Goal: Task Accomplishment & Management: Manage account settings

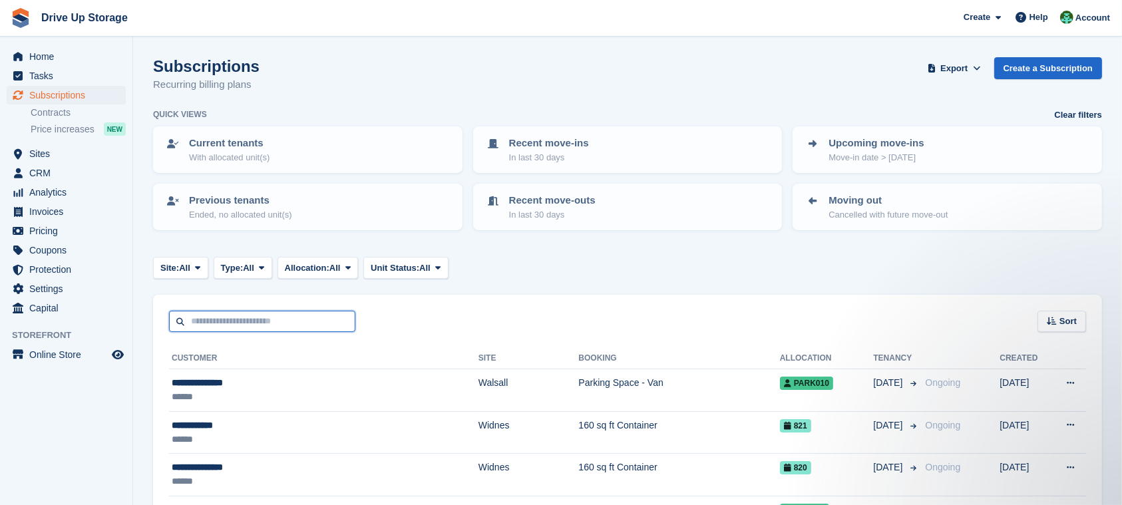
click at [223, 313] on input "text" at bounding box center [262, 322] width 186 height 22
type input "******"
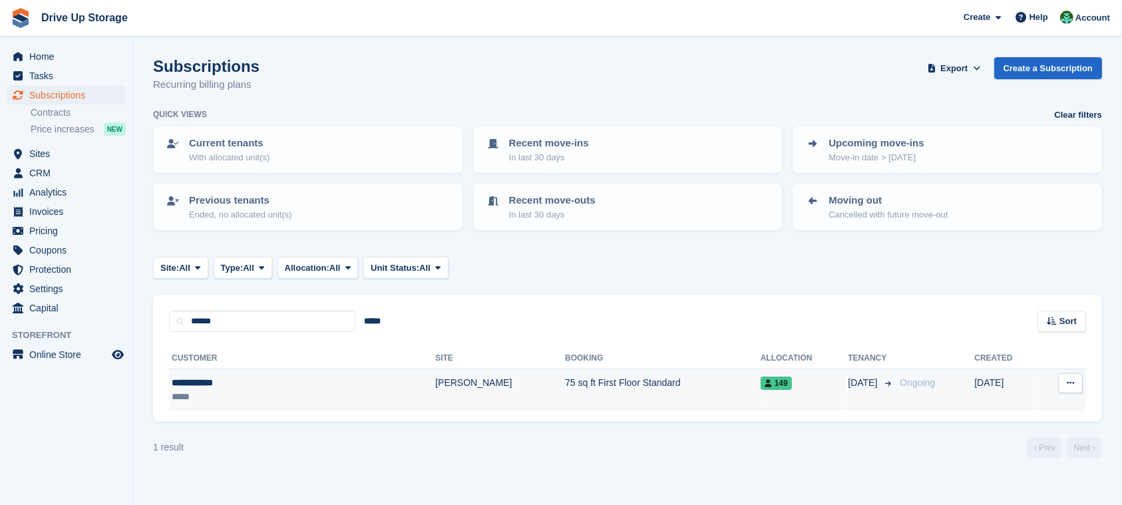
click at [565, 403] on td "75 sq ft First Floor Standard" at bounding box center [663, 390] width 196 height 42
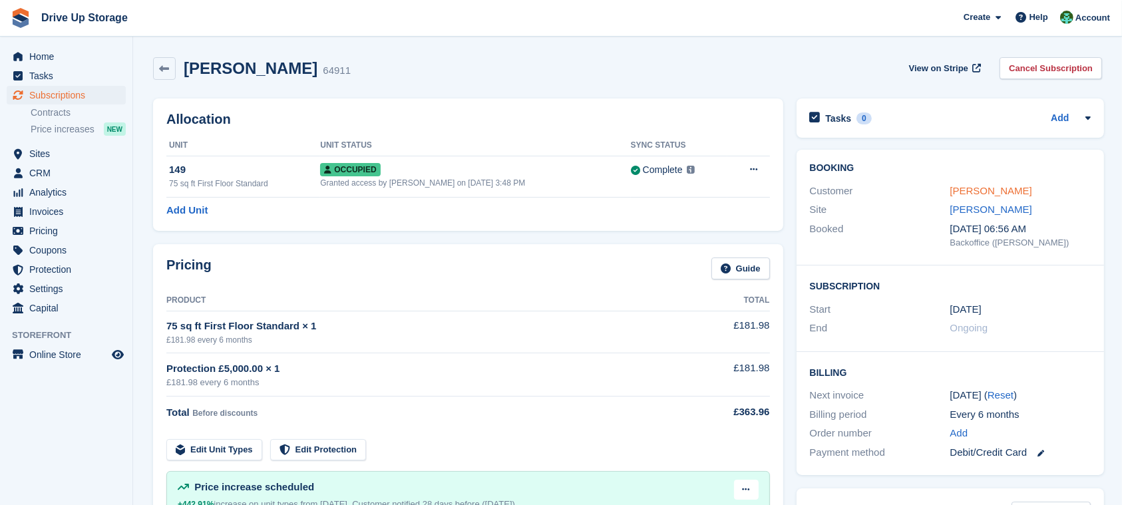
click at [969, 190] on link "[PERSON_NAME]" at bounding box center [991, 190] width 82 height 11
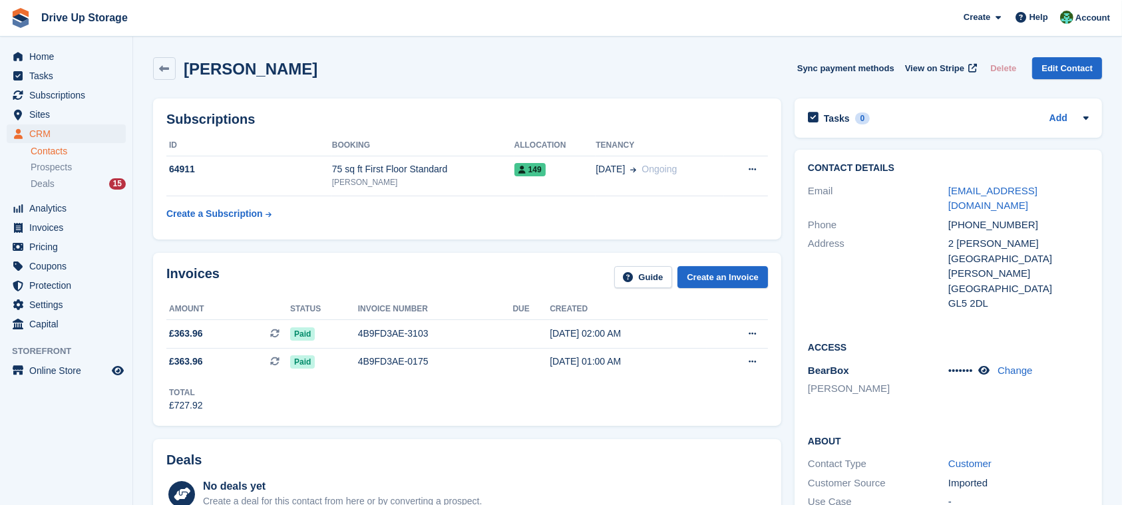
scroll to position [355, 0]
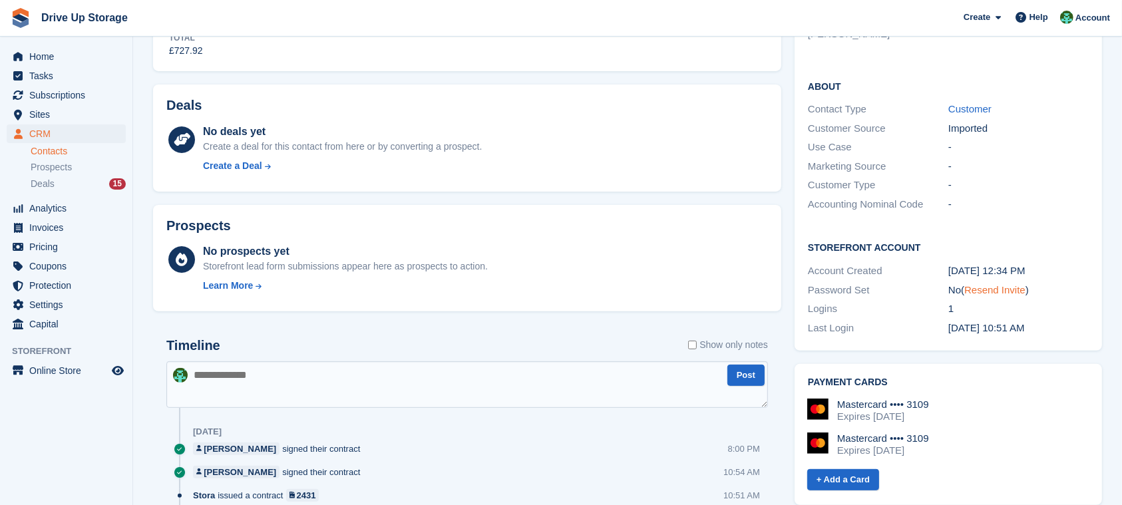
click at [1013, 284] on link "Resend Invite" at bounding box center [994, 289] width 61 height 11
click at [72, 208] on span "Analytics" at bounding box center [69, 208] width 80 height 19
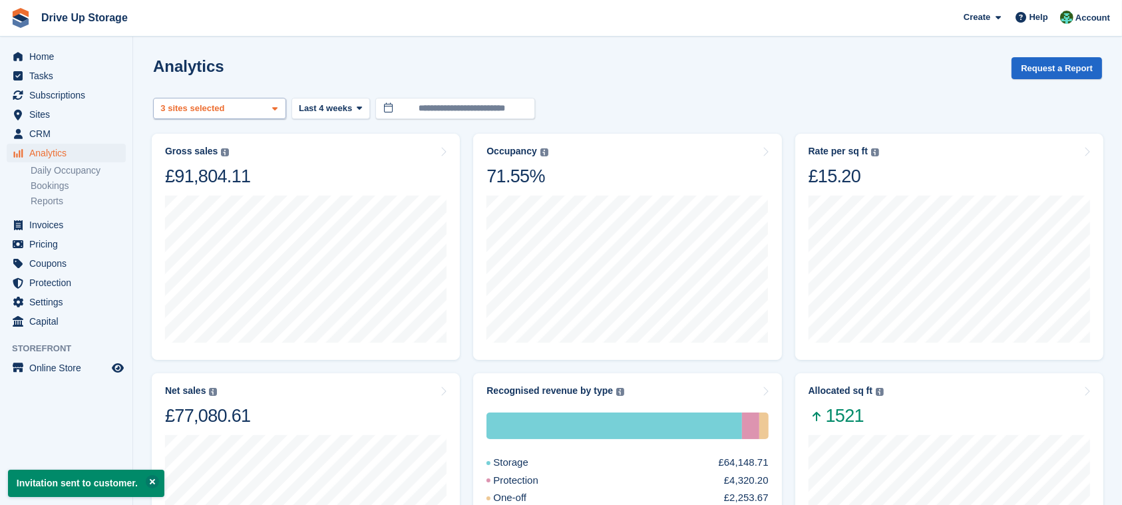
click at [236, 108] on div "Stroud 2 sites selected 3 sites selected" at bounding box center [219, 109] width 133 height 22
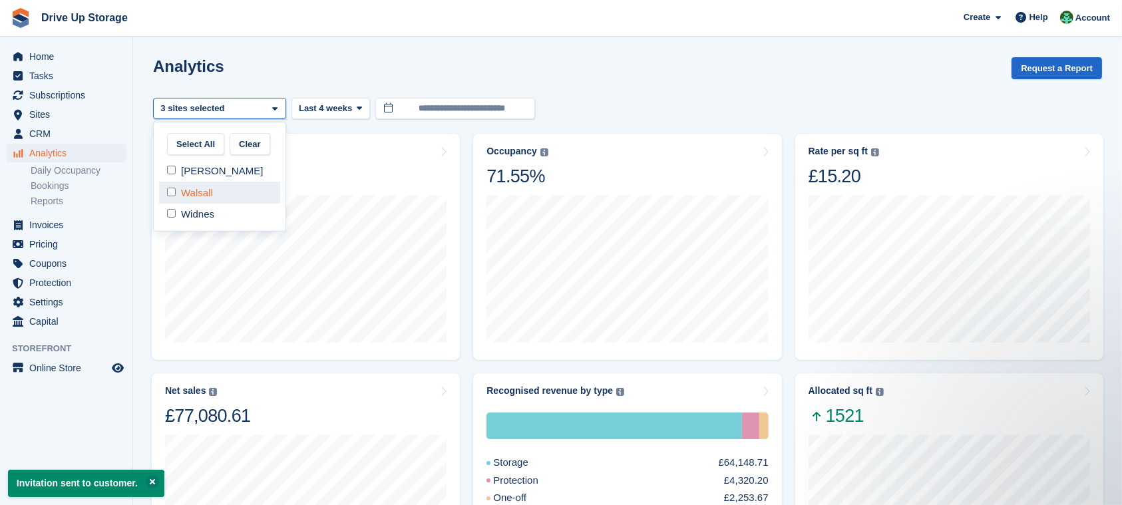
click at [187, 196] on div "Walsall" at bounding box center [219, 193] width 121 height 22
click at [198, 182] on div "Walsall" at bounding box center [219, 193] width 121 height 22
select select "****"
click at [208, 98] on div at bounding box center [627, 98] width 949 height 0
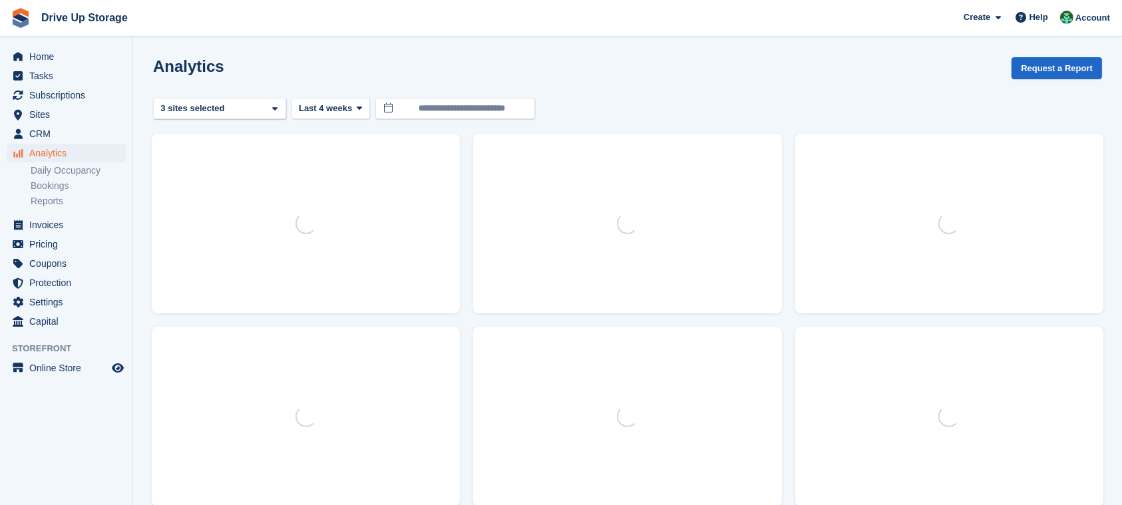
click at [232, 122] on turbo-frame "**********" at bounding box center [627, 478] width 949 height 842
drag, startPoint x: 234, startPoint y: 117, endPoint x: 223, endPoint y: 154, distance: 39.0
click at [234, 118] on div "Stroud 2 sites selected 3 sites selected" at bounding box center [219, 109] width 133 height 22
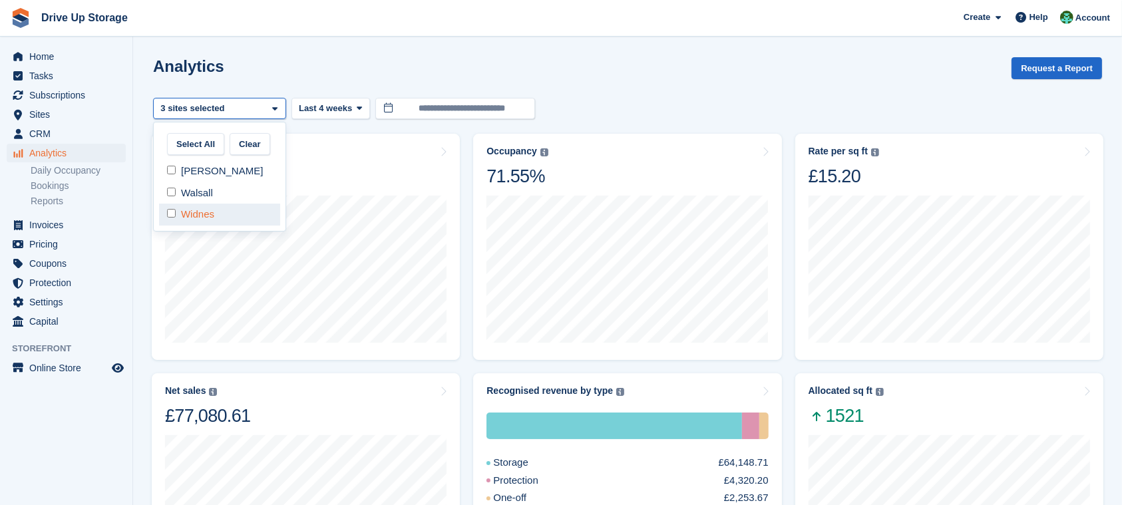
drag, startPoint x: 214, startPoint y: 186, endPoint x: 213, endPoint y: 209, distance: 22.6
click at [214, 187] on div "Walsall" at bounding box center [219, 193] width 121 height 22
click at [213, 210] on div "Widnes" at bounding box center [219, 215] width 121 height 22
select select "****"
click at [343, 109] on span "Last 4 weeks" at bounding box center [325, 108] width 53 height 13
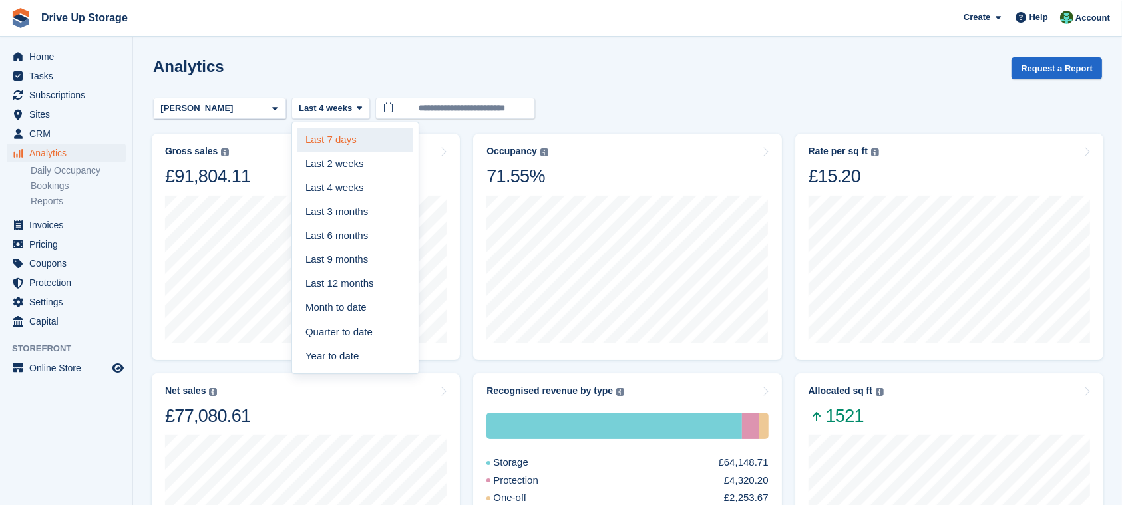
click at [340, 142] on link "Last 7 days" at bounding box center [356, 140] width 116 height 24
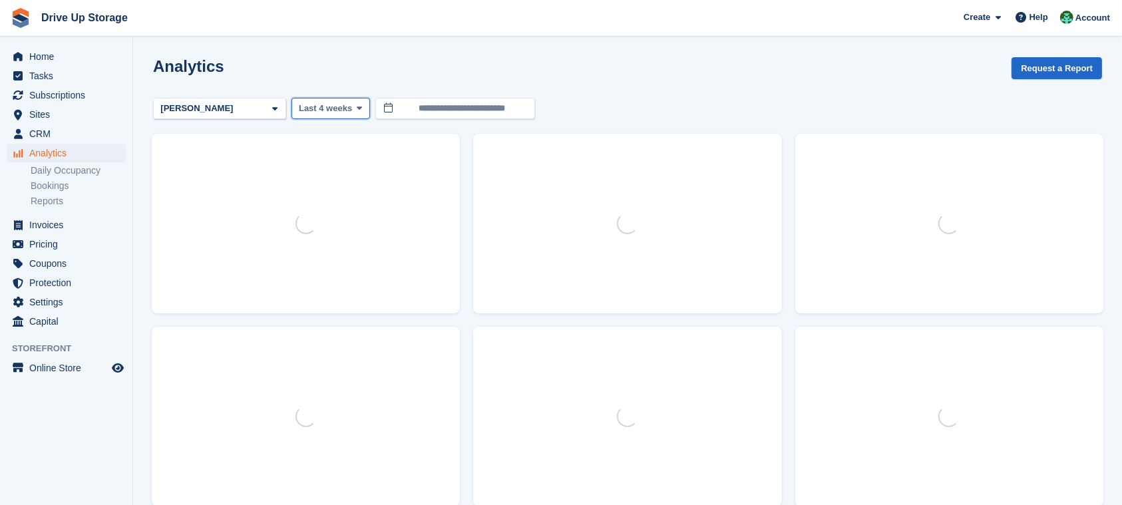
click at [346, 116] on button "Last 4 weeks" at bounding box center [331, 109] width 79 height 22
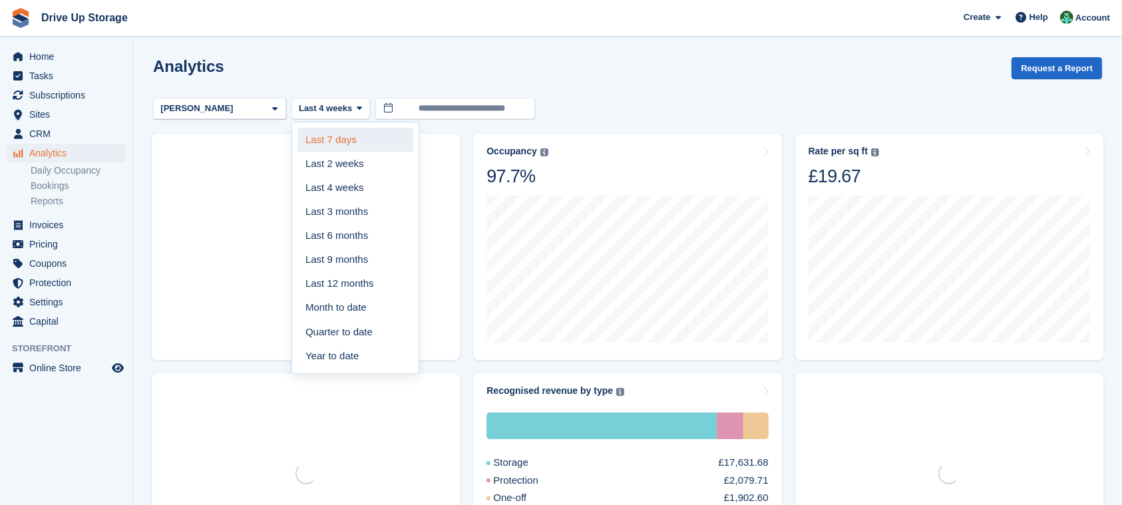
click at [349, 141] on link "Last 7 days" at bounding box center [356, 140] width 116 height 24
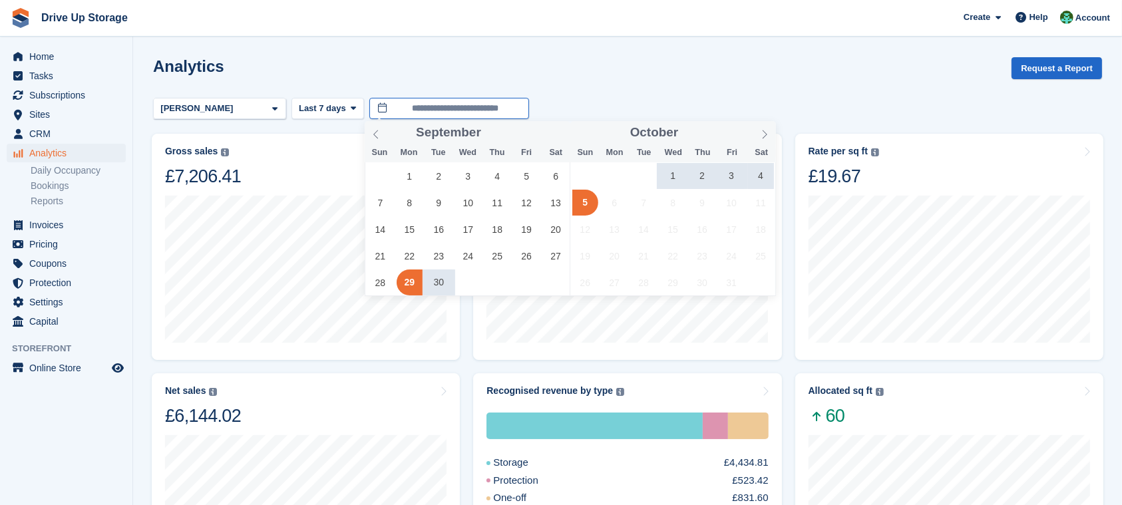
click at [495, 109] on input "**********" at bounding box center [449, 109] width 160 height 22
click at [556, 256] on span "27" at bounding box center [556, 256] width 26 height 26
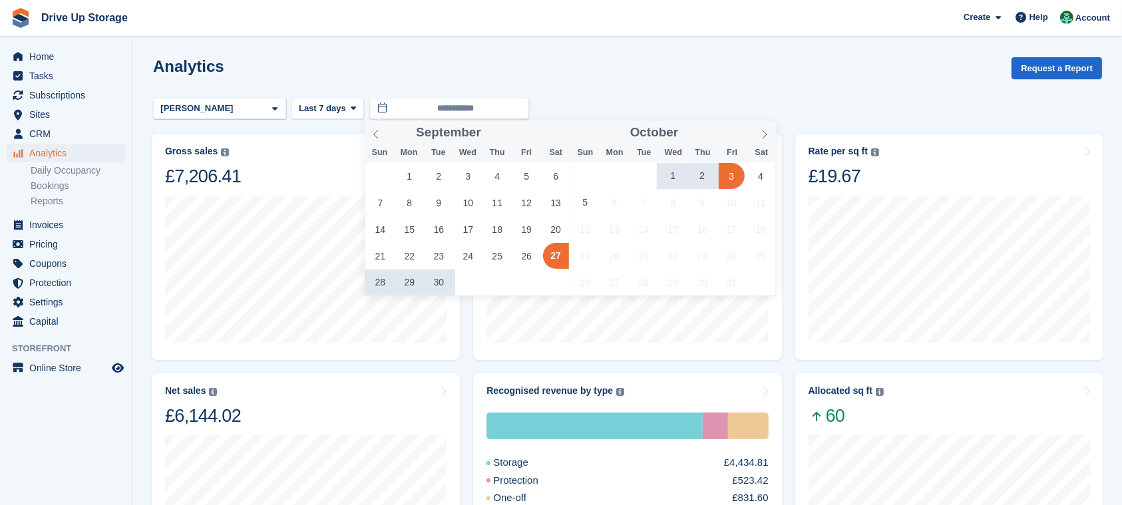
click at [733, 176] on span "3" at bounding box center [732, 176] width 26 height 26
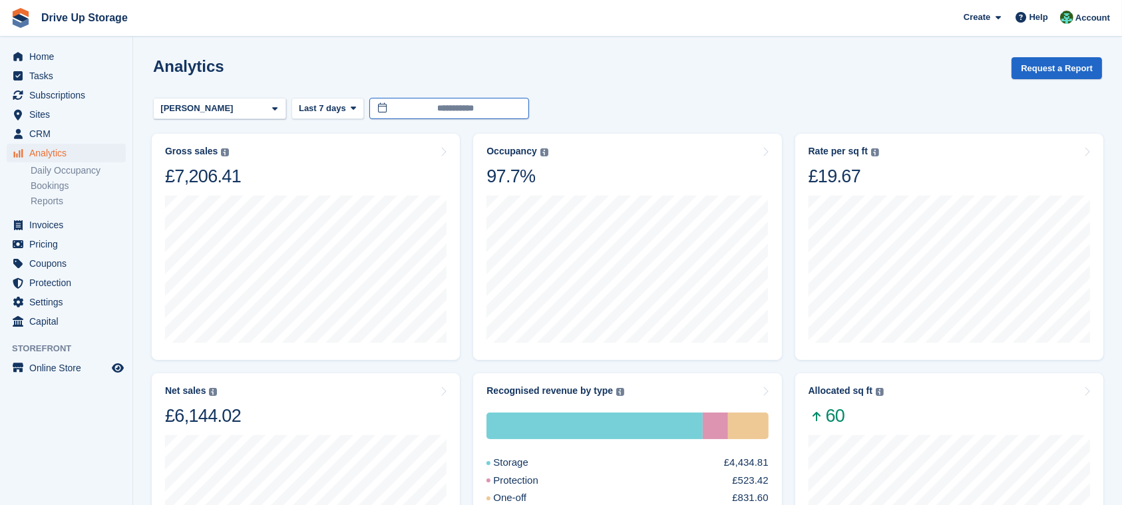
type input "**********"
click at [906, 396] on div "Allocated sq ft The total change in allocated area from the beginning to the en…" at bounding box center [950, 406] width 282 height 42
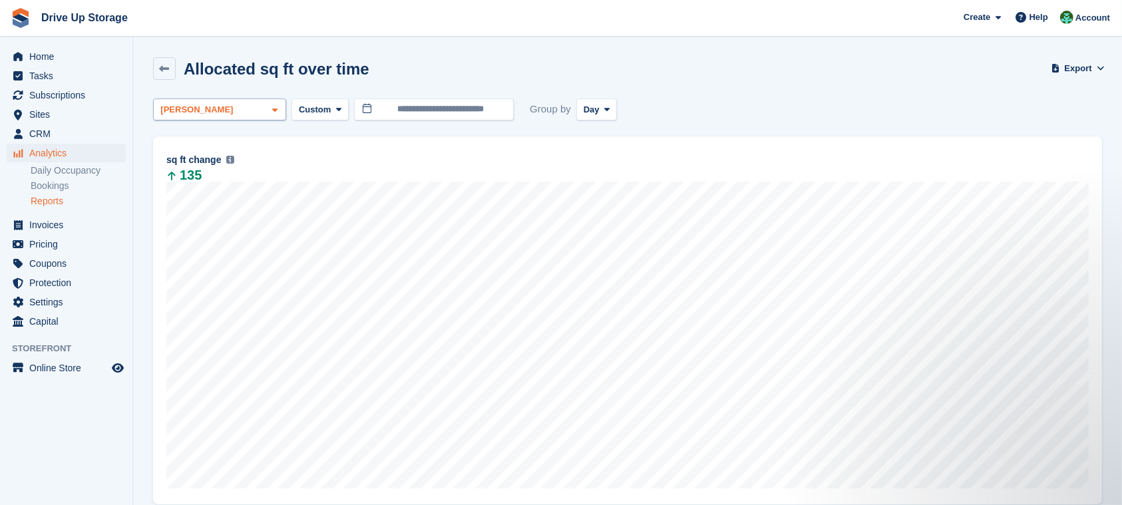
click at [207, 109] on div "[PERSON_NAME]" at bounding box center [219, 110] width 133 height 22
drag, startPoint x: 195, startPoint y: 187, endPoint x: 206, endPoint y: 162, distance: 27.4
click at [196, 184] on div "Walsall" at bounding box center [219, 194] width 121 height 22
click at [206, 162] on div "[PERSON_NAME]" at bounding box center [219, 172] width 121 height 22
select select "****"
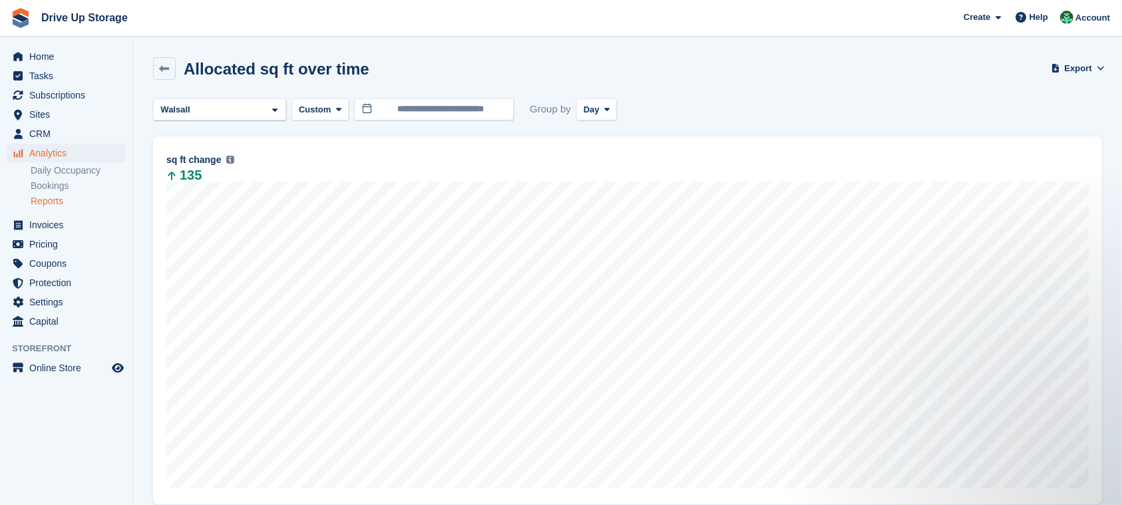
click at [767, 116] on div "**********" at bounding box center [627, 110] width 949 height 22
click at [219, 116] on div "Walsall" at bounding box center [219, 110] width 133 height 22
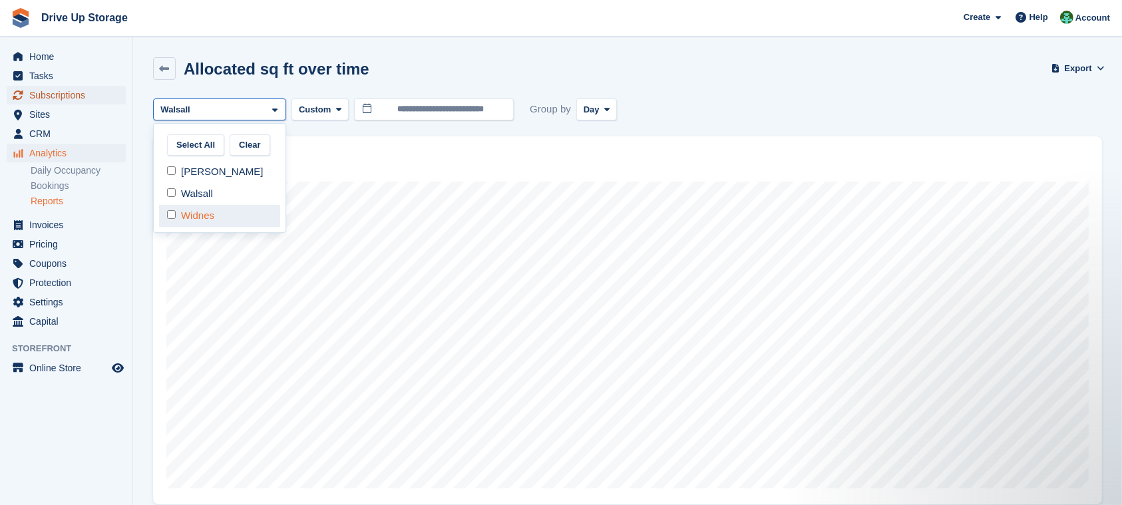
drag, startPoint x: 194, startPoint y: 203, endPoint x: 198, endPoint y: 218, distance: 15.7
click at [195, 204] on div "Stroud Walsall Widnes" at bounding box center [220, 191] width 132 height 71
click at [198, 218] on div "Widnes" at bounding box center [219, 216] width 121 height 22
select select "****"
click at [208, 186] on turbo-frame "Allocated sq ft over time Export Export allocated sq ft over time metrics Expor…" at bounding box center [627, 410] width 949 height 706
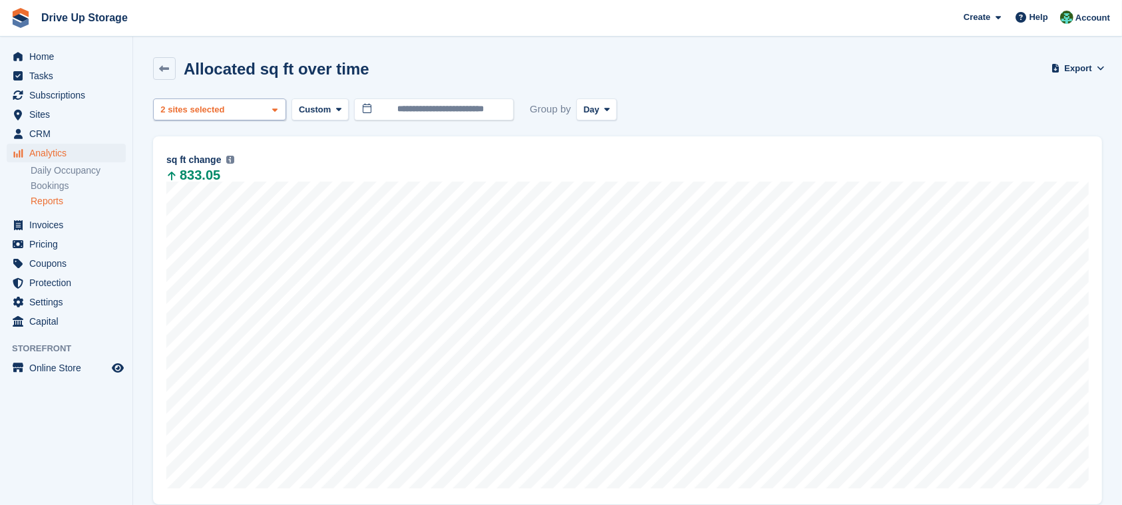
click at [193, 118] on div "Walsall 2 sites selected" at bounding box center [219, 110] width 133 height 22
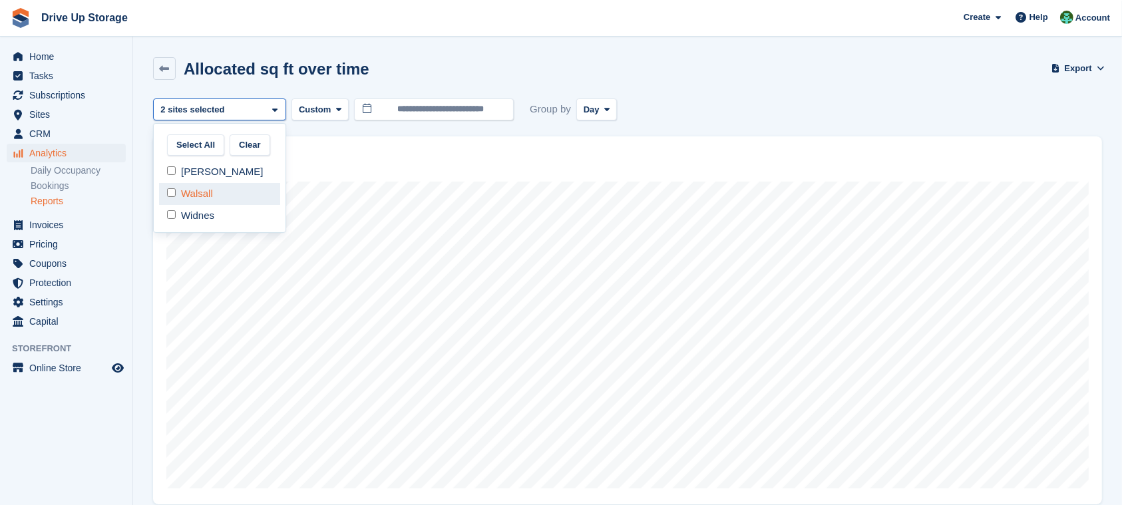
select select "****"
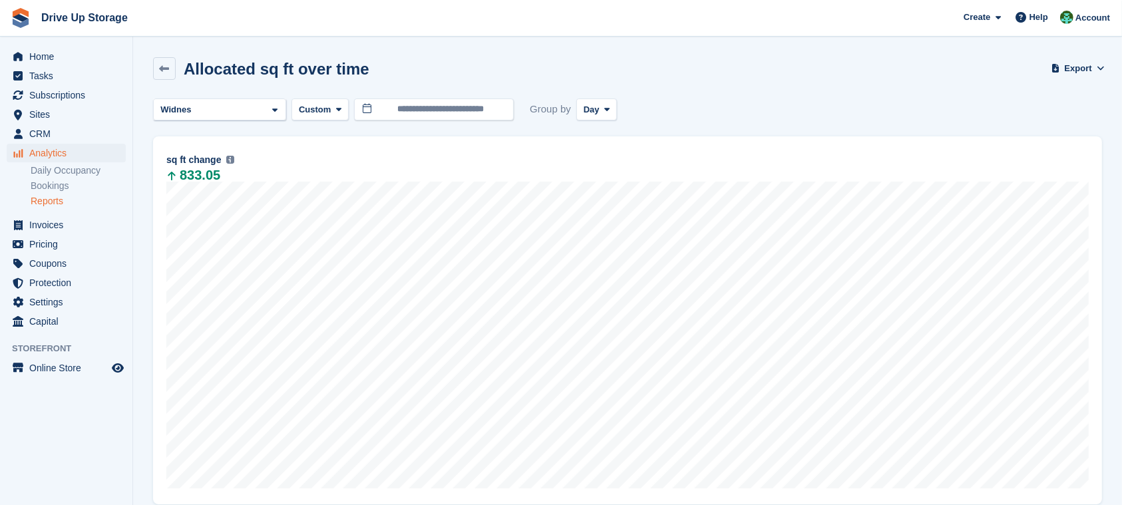
click at [772, 131] on div "**********" at bounding box center [627, 431] width 949 height 665
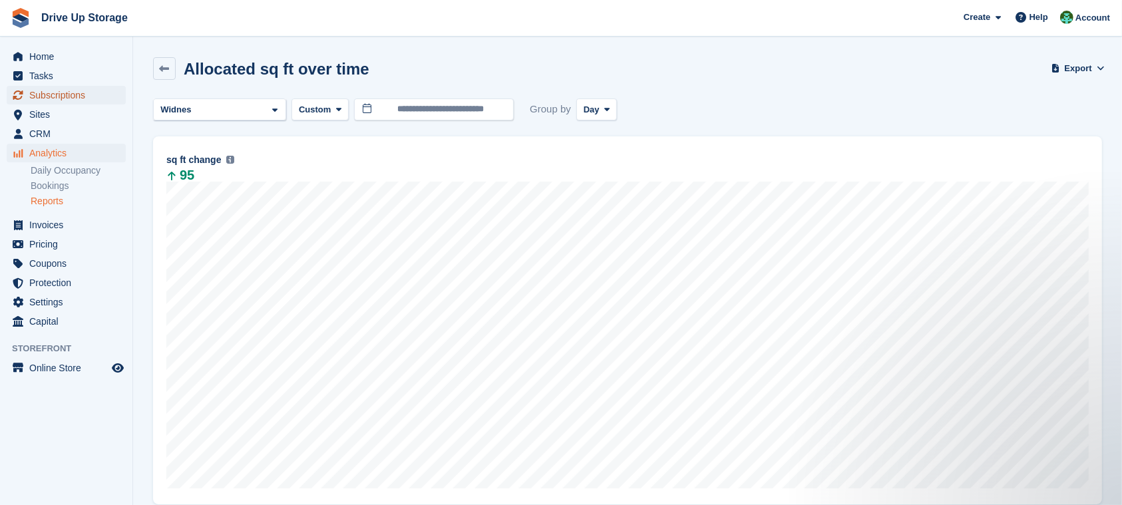
click at [95, 104] on span "Subscriptions" at bounding box center [69, 95] width 80 height 19
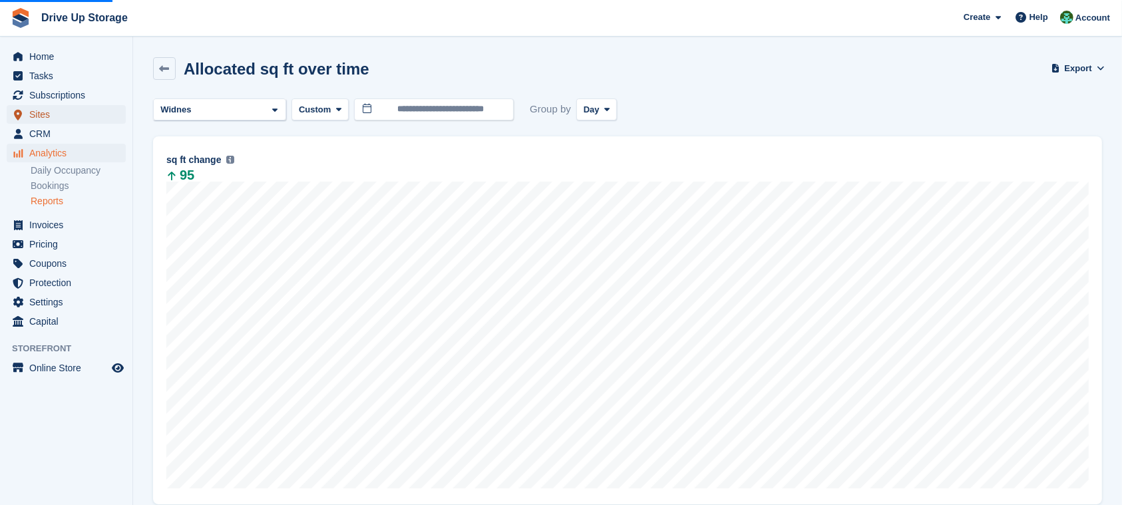
click at [98, 114] on span "Sites" at bounding box center [69, 114] width 80 height 19
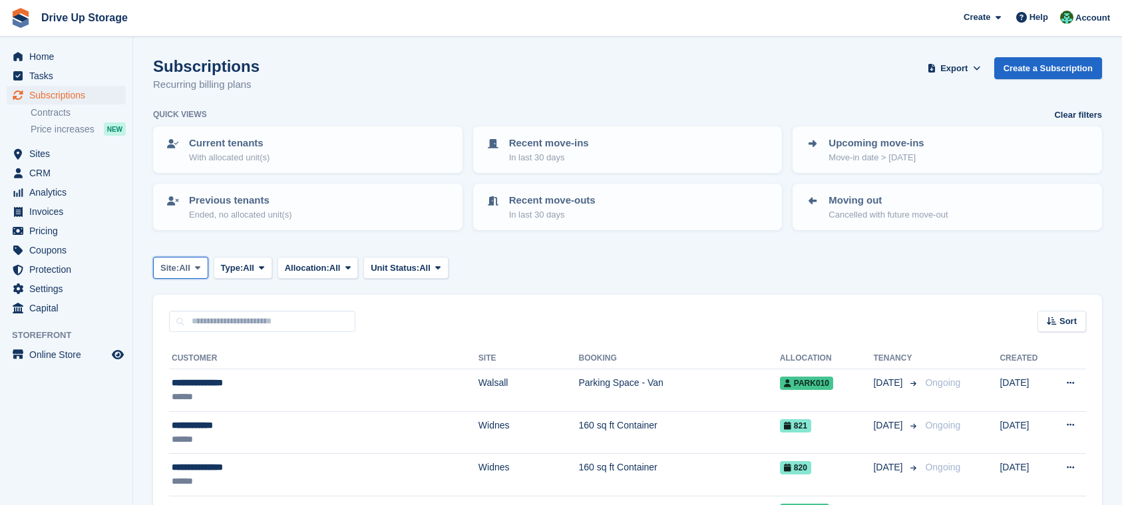
click at [179, 271] on span "Site:" at bounding box center [169, 268] width 19 height 13
click at [191, 343] on link "Walsall" at bounding box center [217, 347] width 116 height 24
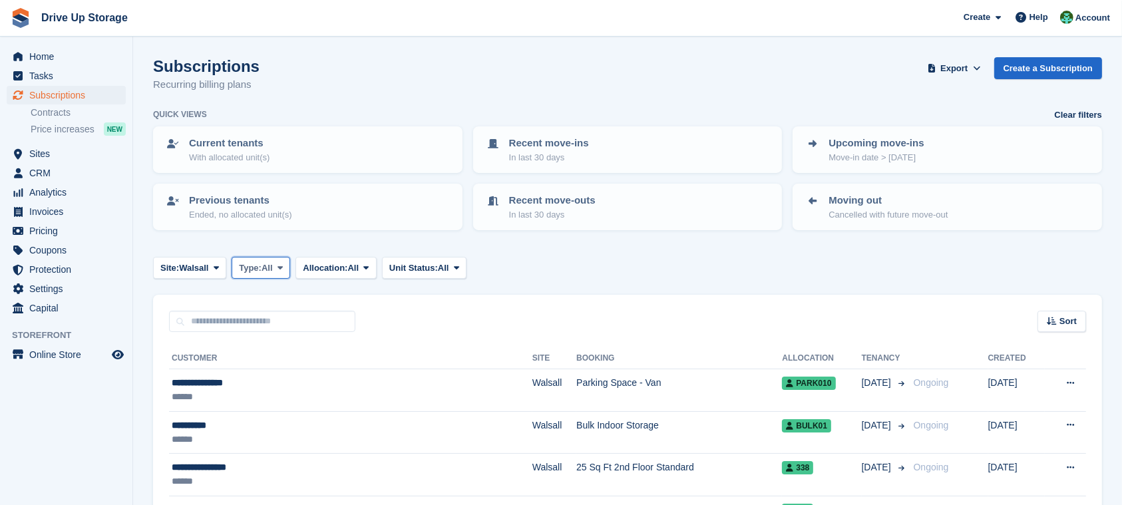
click at [261, 275] on button "Type: All" at bounding box center [261, 268] width 59 height 22
click at [278, 393] on link "Ending" at bounding box center [296, 395] width 116 height 24
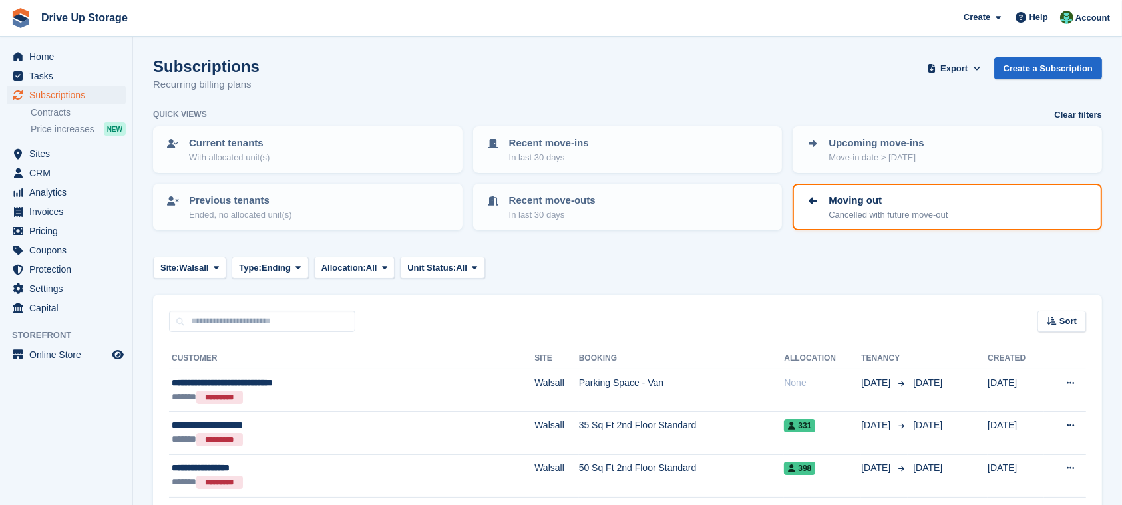
scroll to position [143, 0]
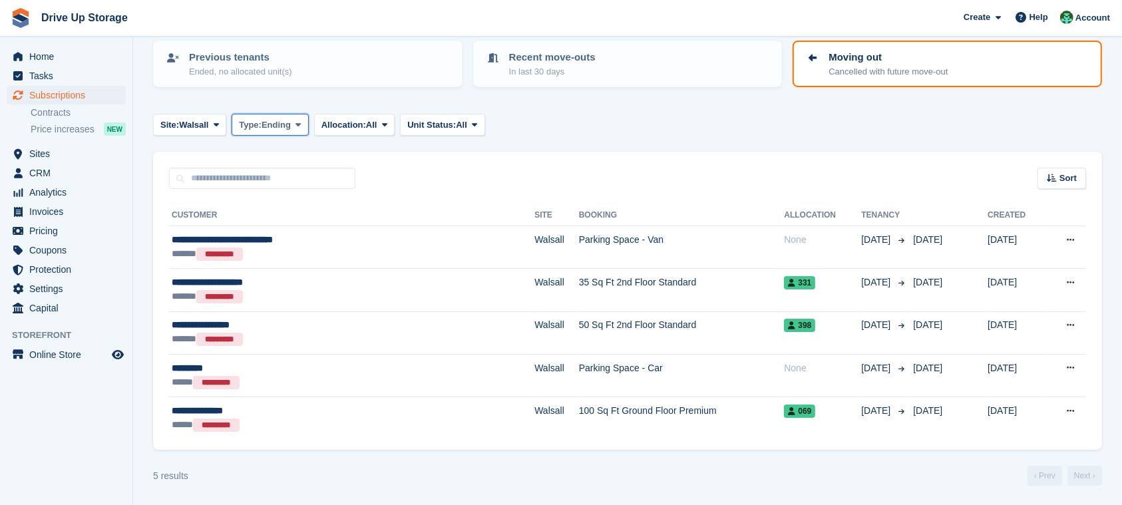
click at [266, 126] on span "Ending" at bounding box center [276, 124] width 29 height 13
click at [298, 156] on link "All" at bounding box center [296, 156] width 116 height 24
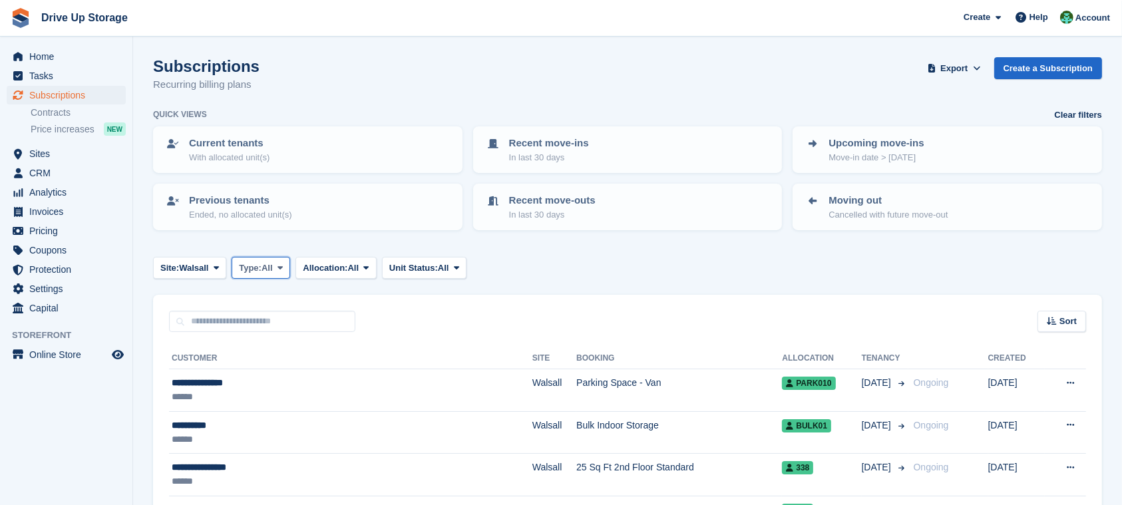
click at [273, 265] on span "All" at bounding box center [267, 268] width 11 height 13
click at [288, 392] on link "Ending" at bounding box center [296, 395] width 116 height 24
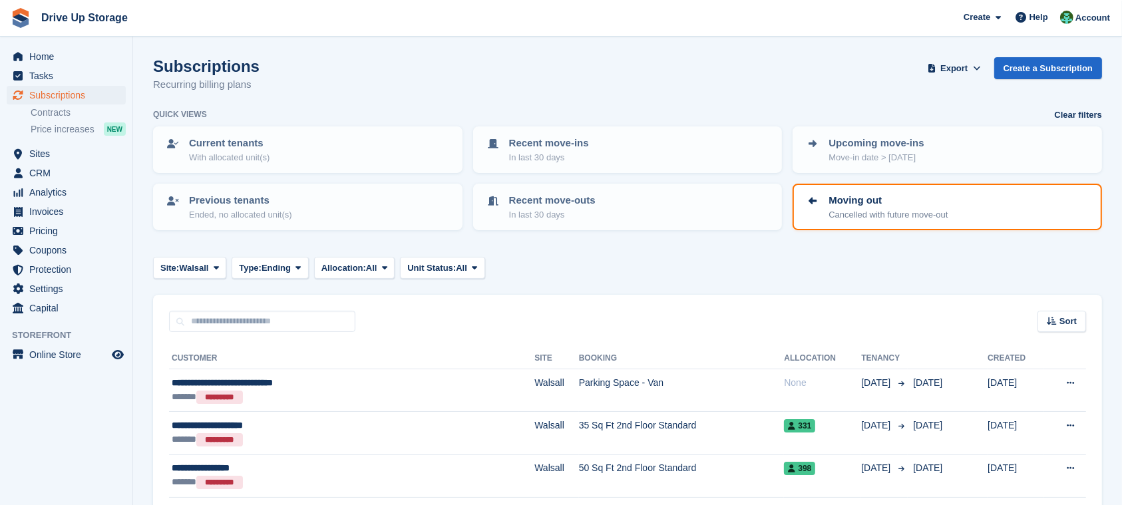
scroll to position [143, 0]
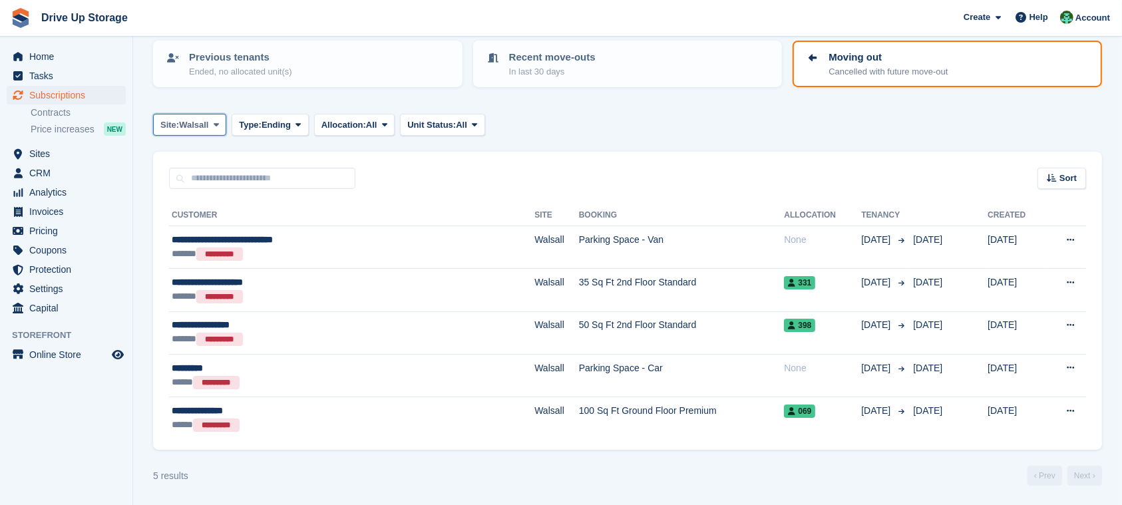
click at [184, 125] on span "Walsall" at bounding box center [193, 124] width 29 height 13
drag, startPoint x: 194, startPoint y: 217, endPoint x: 201, endPoint y: 218, distance: 6.7
click at [196, 218] on link "Widnes" at bounding box center [217, 228] width 116 height 24
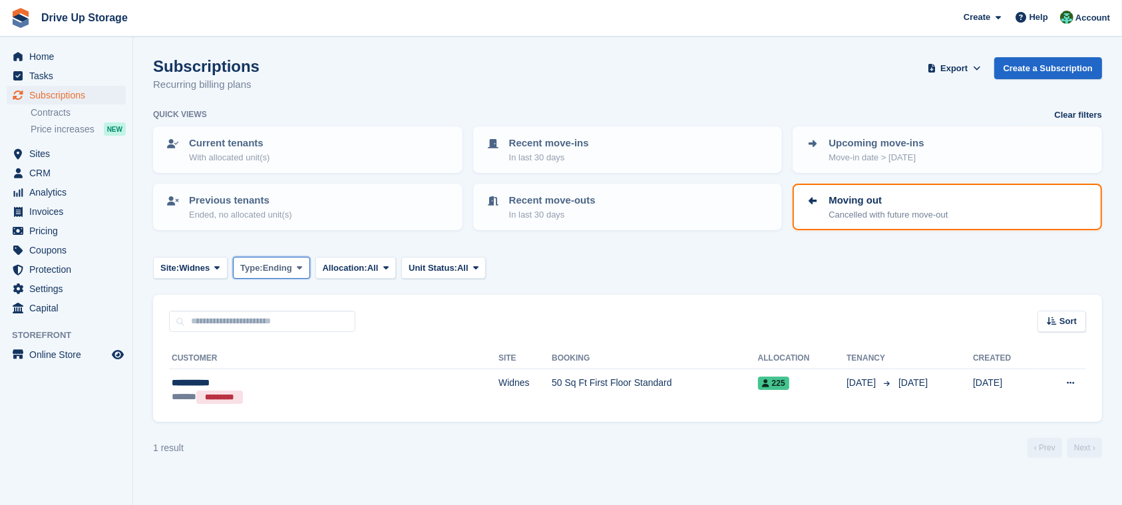
click at [272, 262] on span "Ending" at bounding box center [277, 268] width 29 height 13
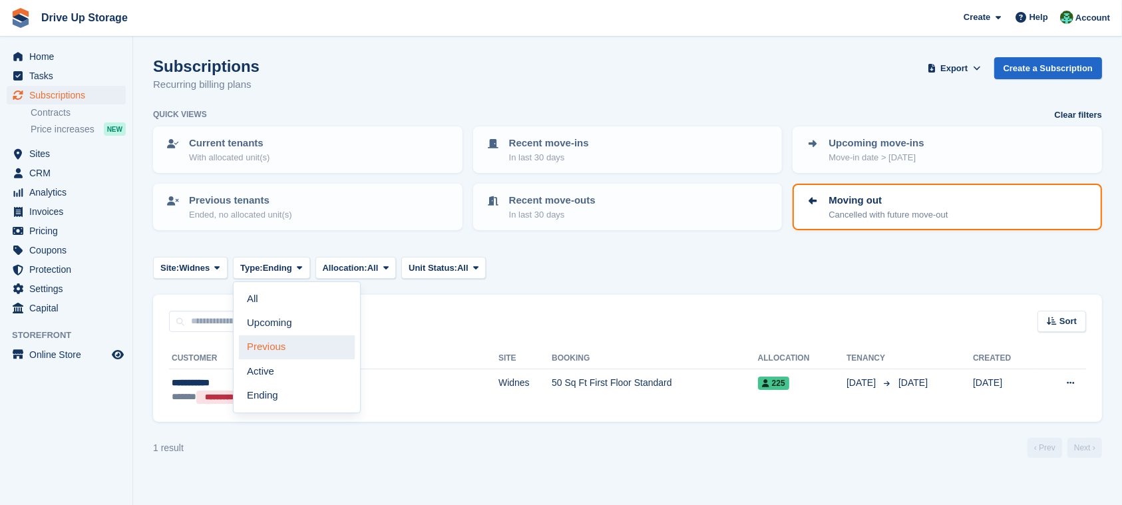
click at [307, 343] on link "Previous" at bounding box center [297, 347] width 116 height 24
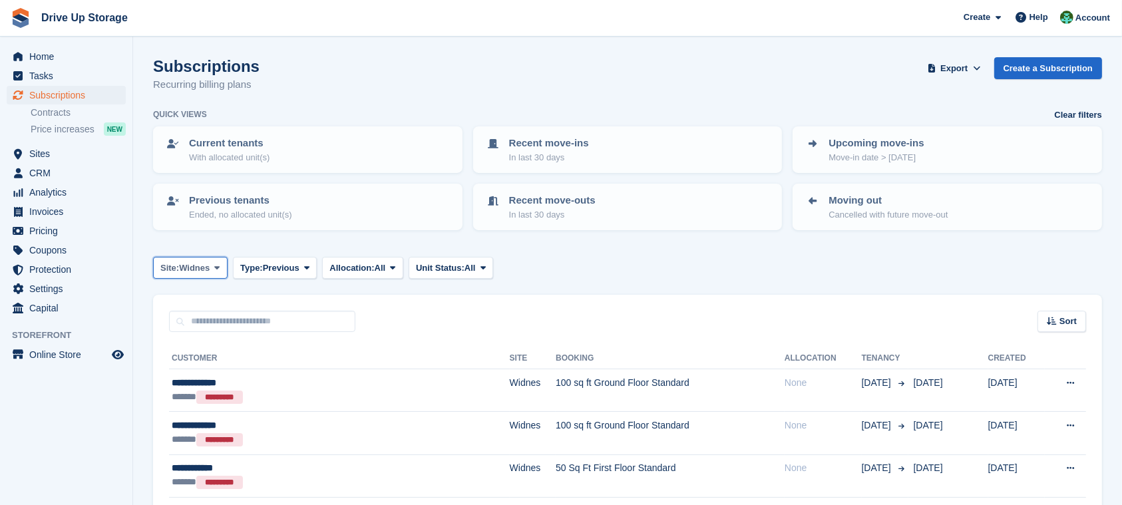
click at [205, 262] on span "Widnes" at bounding box center [194, 268] width 31 height 13
click at [312, 272] on span at bounding box center [307, 267] width 11 height 11
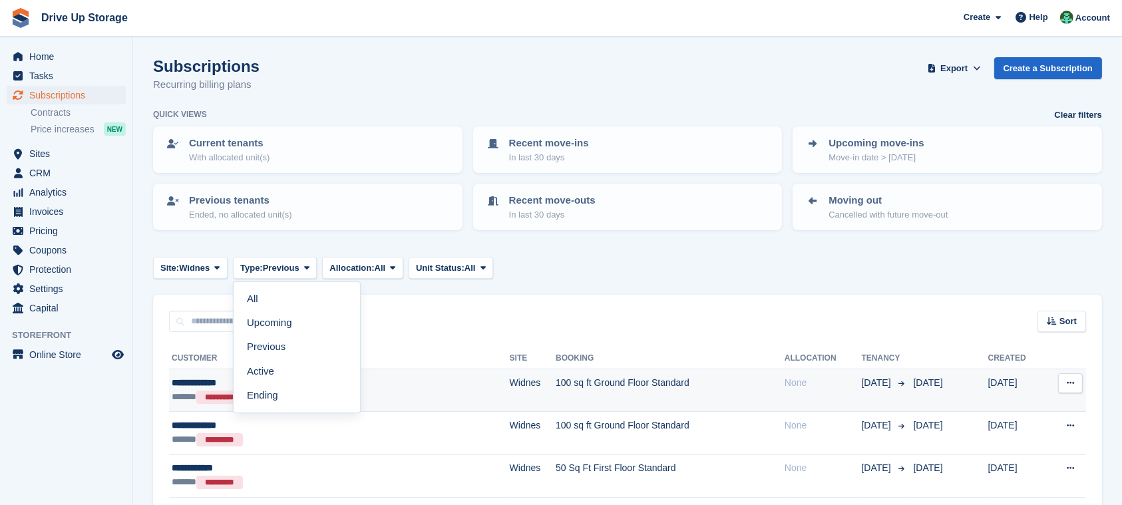
click at [556, 391] on td "100 sq ft Ground Floor Standard" at bounding box center [670, 390] width 229 height 43
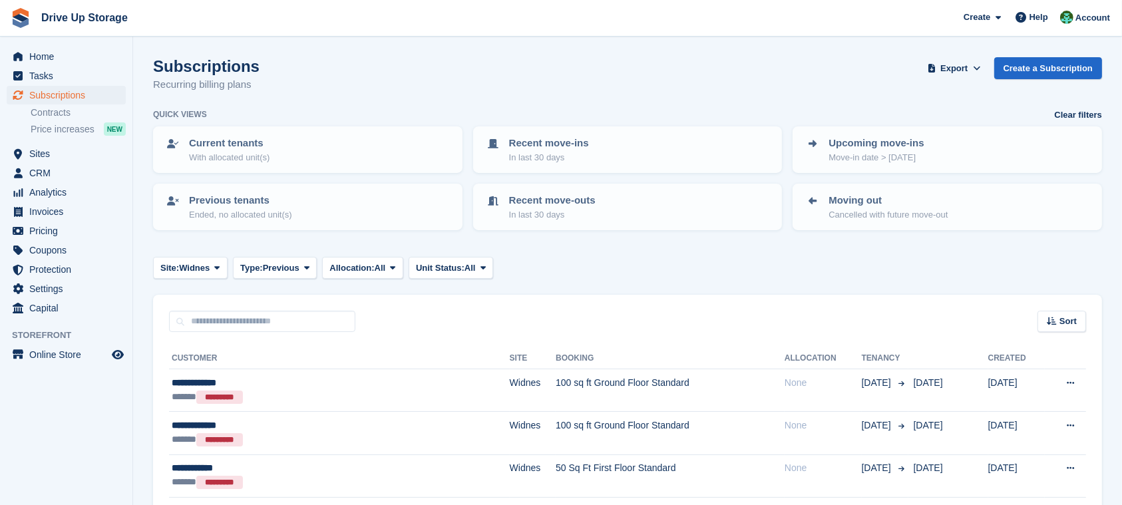
click at [304, 271] on span at bounding box center [307, 267] width 11 height 11
drag, startPoint x: 284, startPoint y: 389, endPoint x: 336, endPoint y: 381, distance: 52.6
click at [284, 390] on link "Ending" at bounding box center [297, 395] width 116 height 24
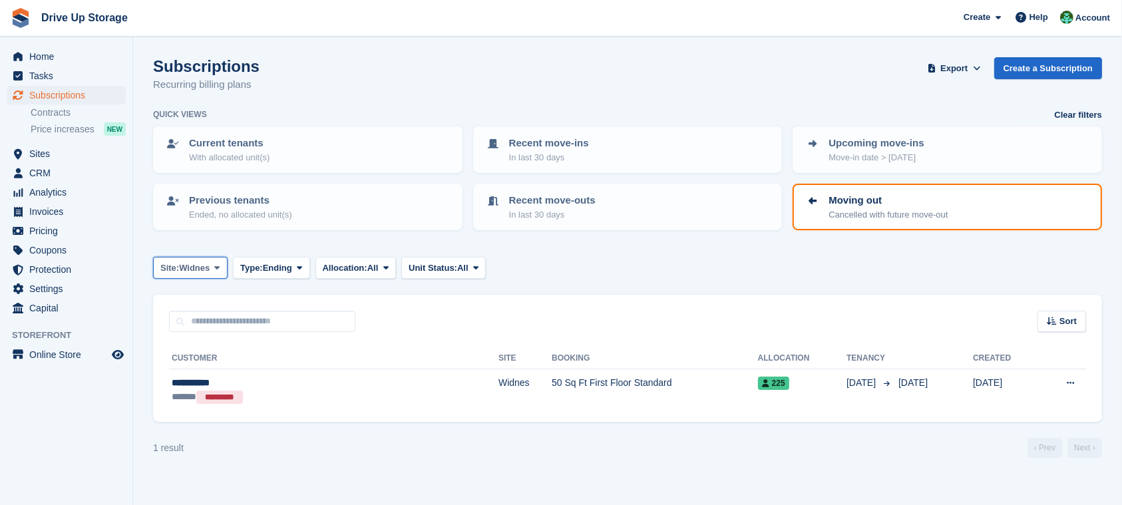
click at [213, 269] on button "Site: Widnes" at bounding box center [190, 268] width 75 height 22
click at [237, 344] on link "Walsall" at bounding box center [217, 347] width 116 height 24
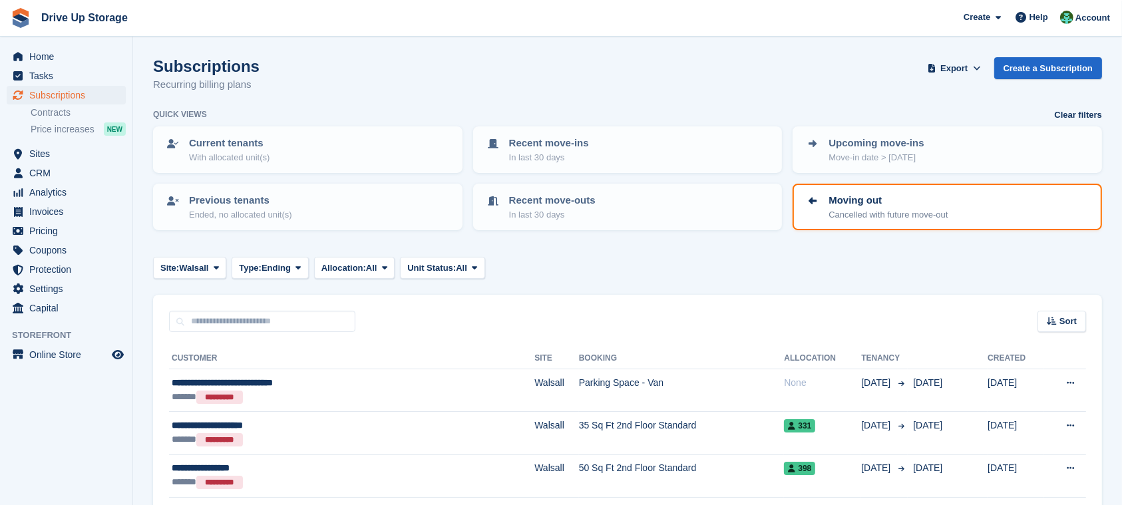
scroll to position [143, 0]
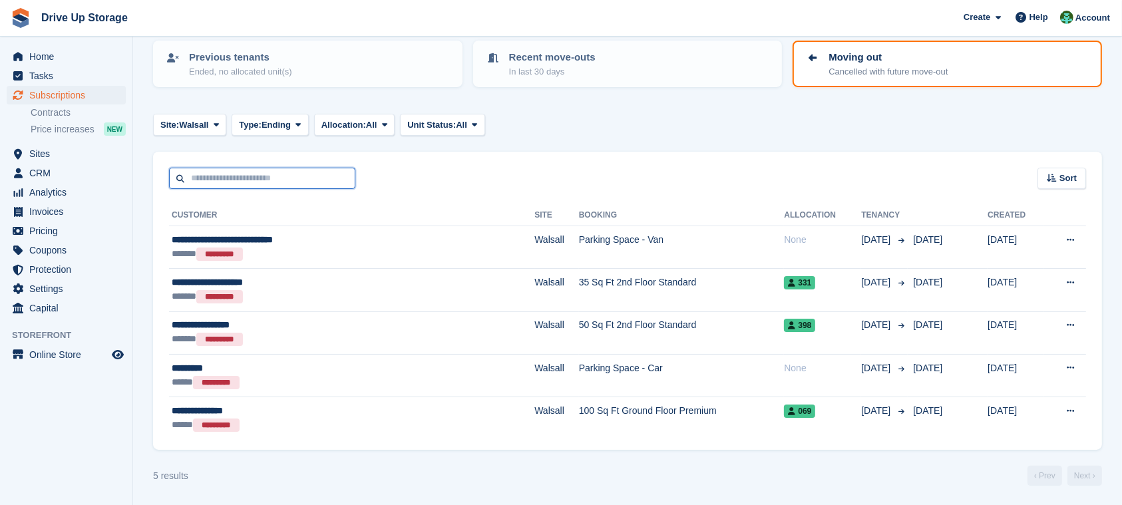
click at [204, 186] on input "text" at bounding box center [262, 179] width 186 height 22
type input "******"
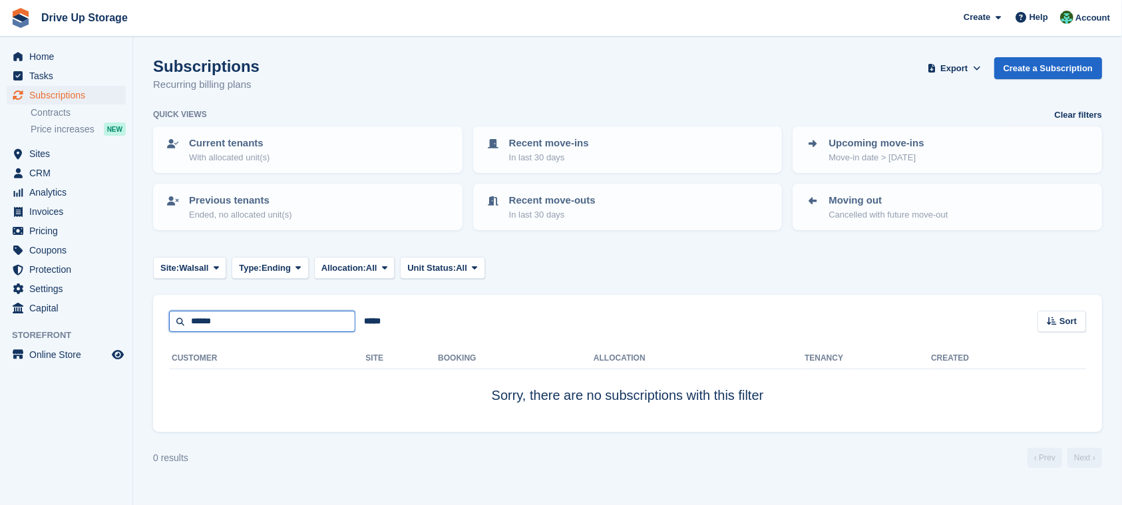
click at [266, 325] on input "******" at bounding box center [262, 322] width 186 height 22
type input "**********"
drag, startPoint x: 266, startPoint y: 325, endPoint x: 0, endPoint y: 313, distance: 266.5
click at [0, 313] on div "Home Tasks Subscriptions Subscriptions Subscriptions Contracts Price increases …" at bounding box center [561, 252] width 1122 height 505
type input "*****"
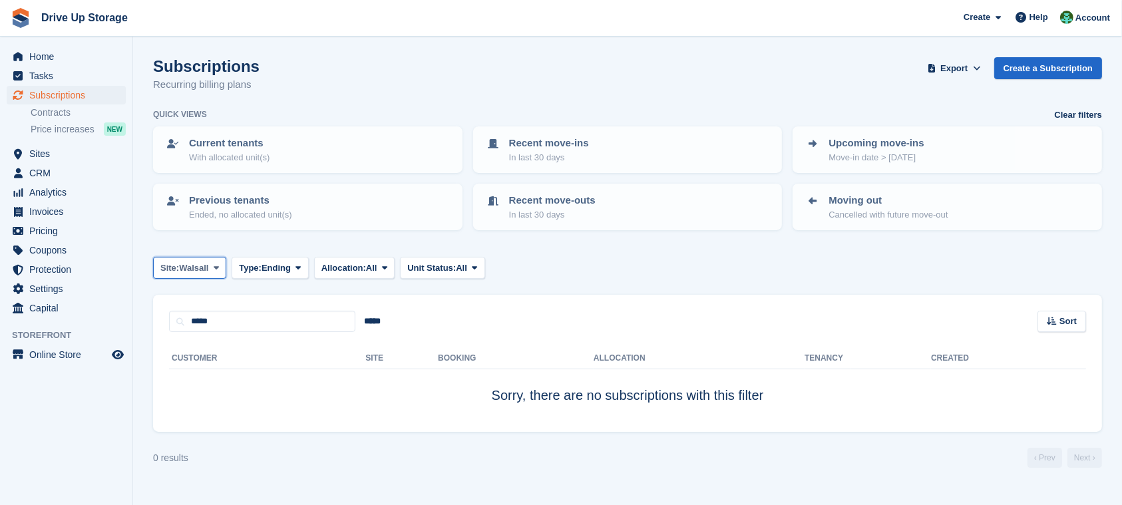
click at [197, 264] on span "Walsall" at bounding box center [193, 268] width 29 height 13
click at [208, 296] on link "All" at bounding box center [217, 300] width 116 height 24
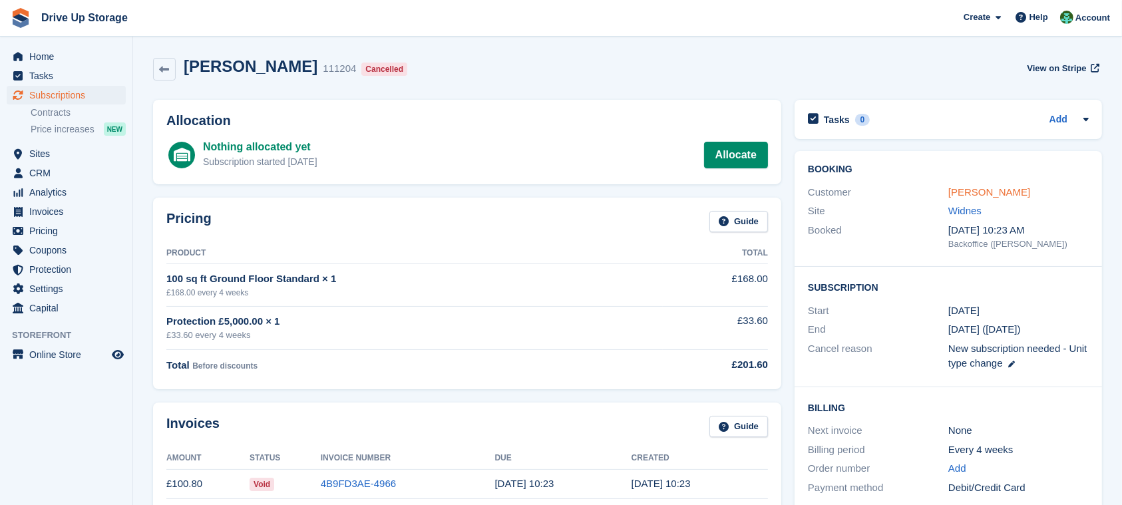
click at [984, 194] on link "[PERSON_NAME]" at bounding box center [989, 191] width 82 height 11
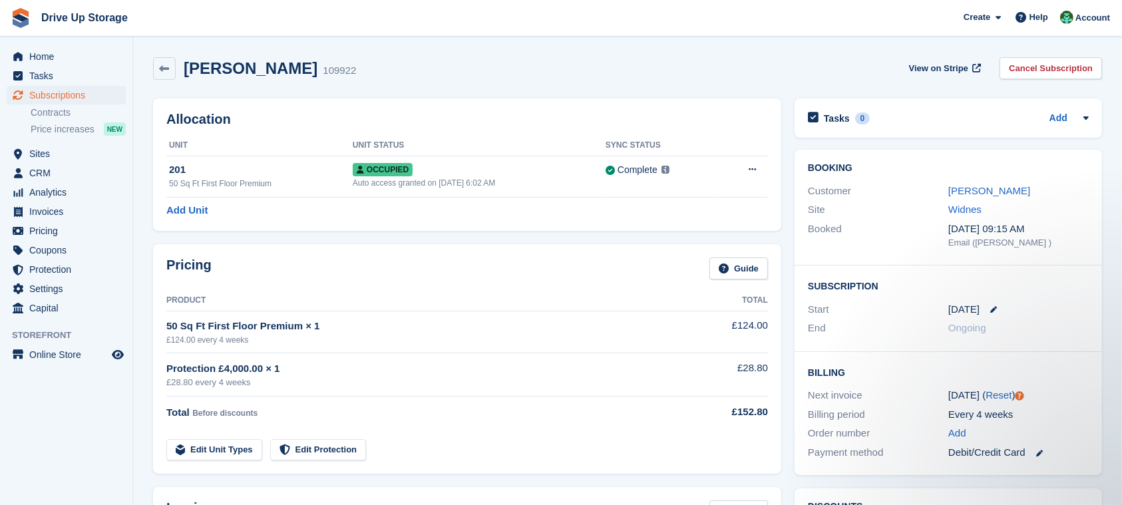
click at [990, 306] on div "[DATE]" at bounding box center [1018, 309] width 140 height 15
click at [990, 307] on icon at bounding box center [993, 309] width 7 height 7
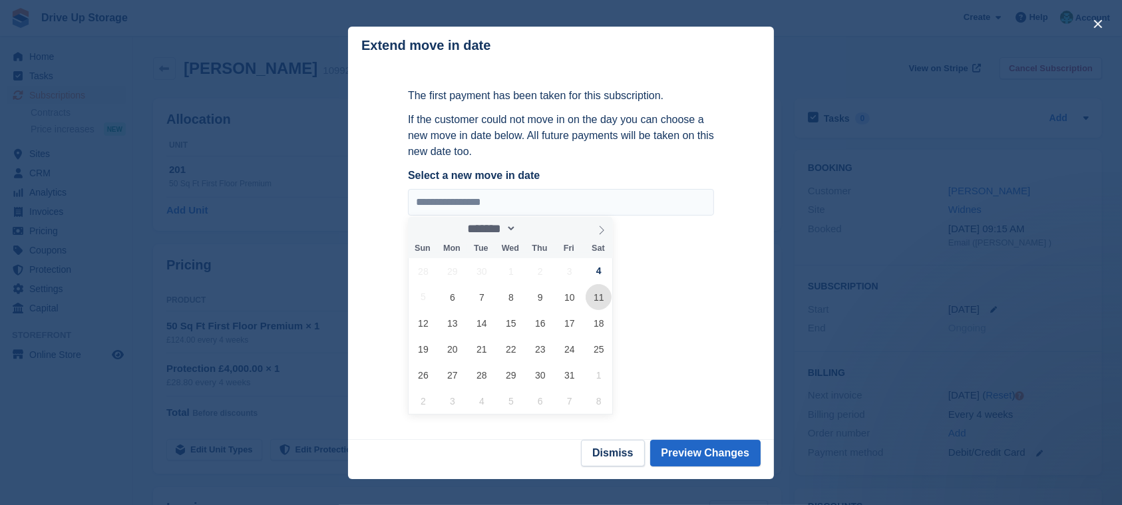
click at [601, 298] on span "11" at bounding box center [599, 297] width 26 height 26
type input "**********"
click at [705, 448] on button "Preview Changes" at bounding box center [705, 453] width 111 height 27
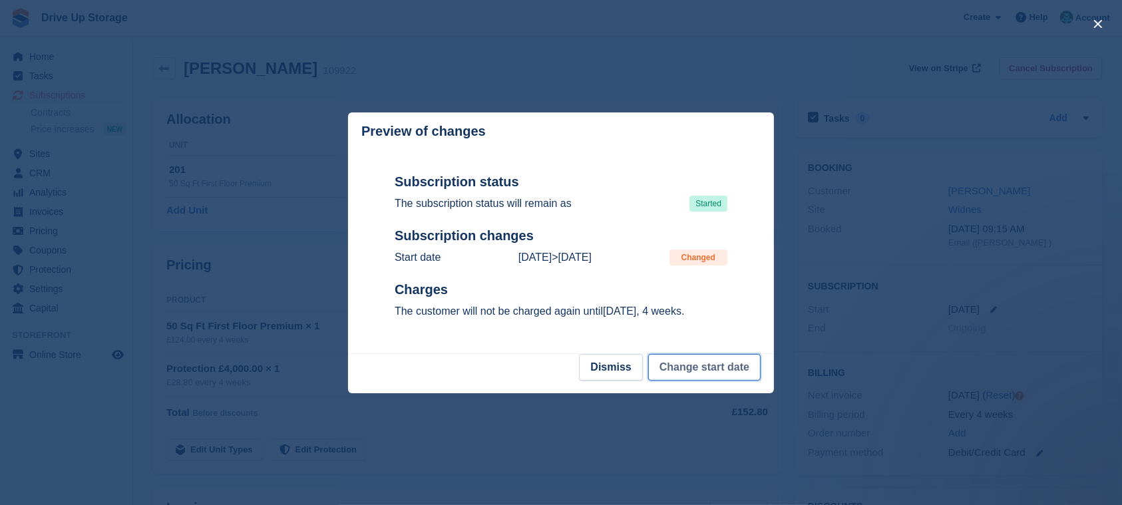
click at [738, 361] on button "Change start date" at bounding box center [704, 367] width 112 height 27
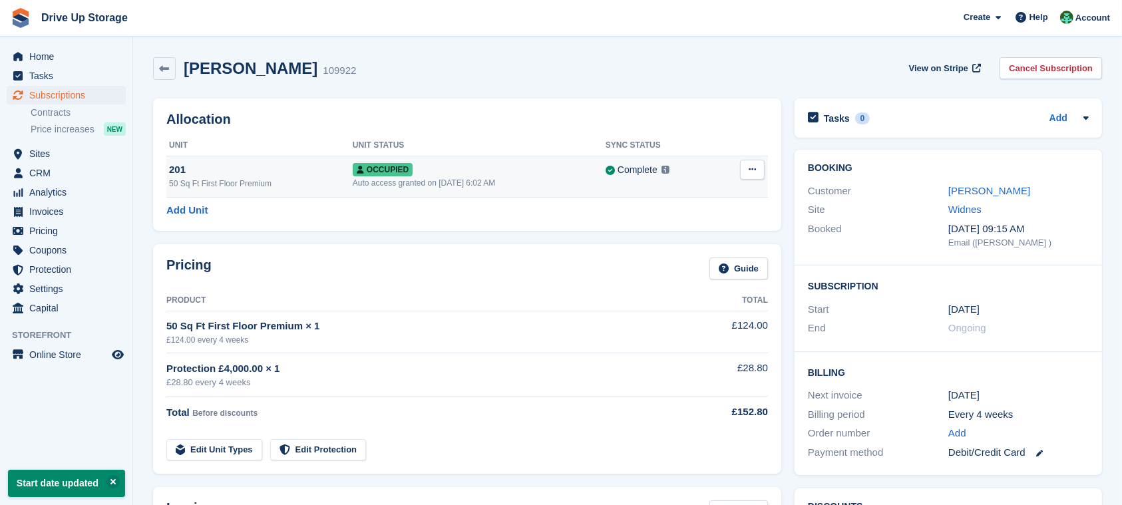
click at [761, 167] on button at bounding box center [752, 170] width 25 height 20
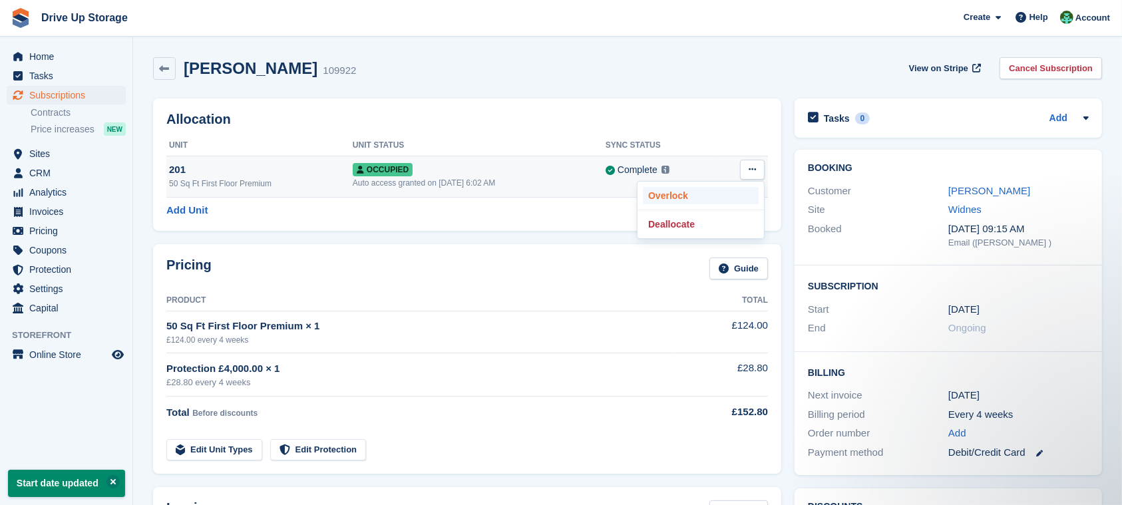
click at [678, 203] on p "Overlock" at bounding box center [701, 195] width 116 height 17
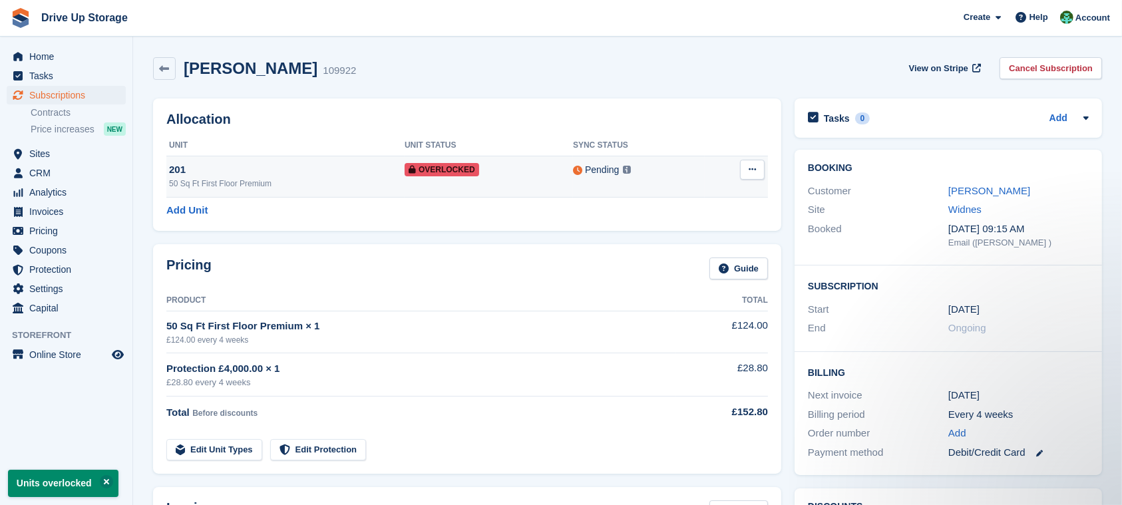
click at [737, 173] on td "Remove Overlock" at bounding box center [736, 176] width 63 height 41
click at [745, 173] on button at bounding box center [752, 170] width 25 height 20
click at [740, 194] on p "Remove Overlock" at bounding box center [701, 195] width 116 height 17
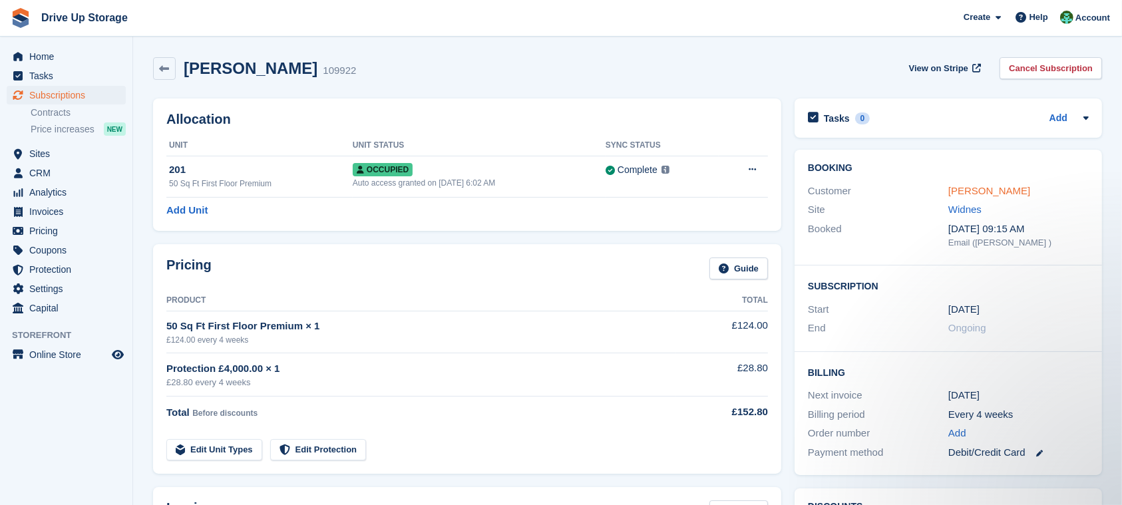
click at [986, 187] on link "[PERSON_NAME]" at bounding box center [989, 190] width 82 height 11
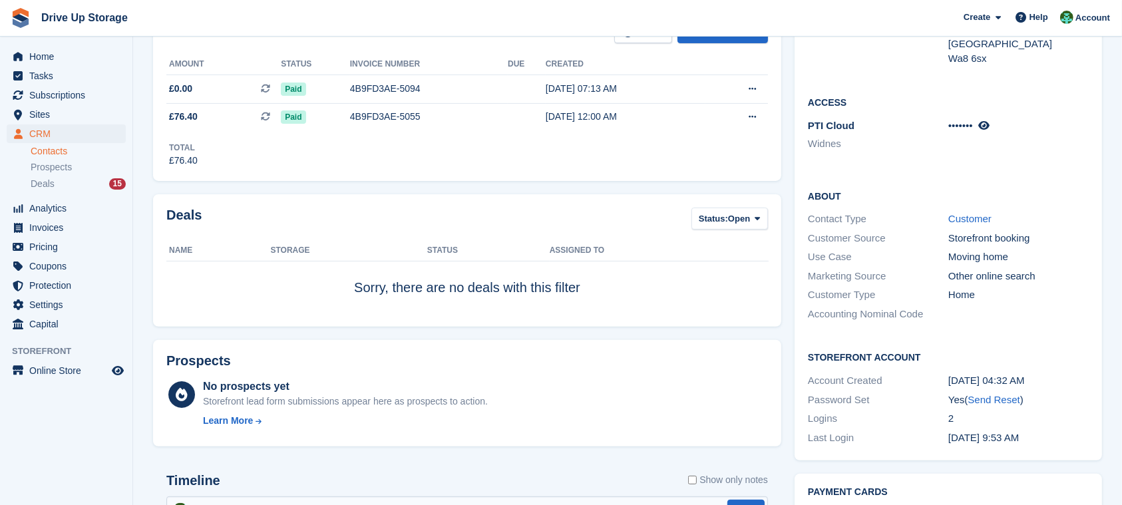
scroll to position [710, 0]
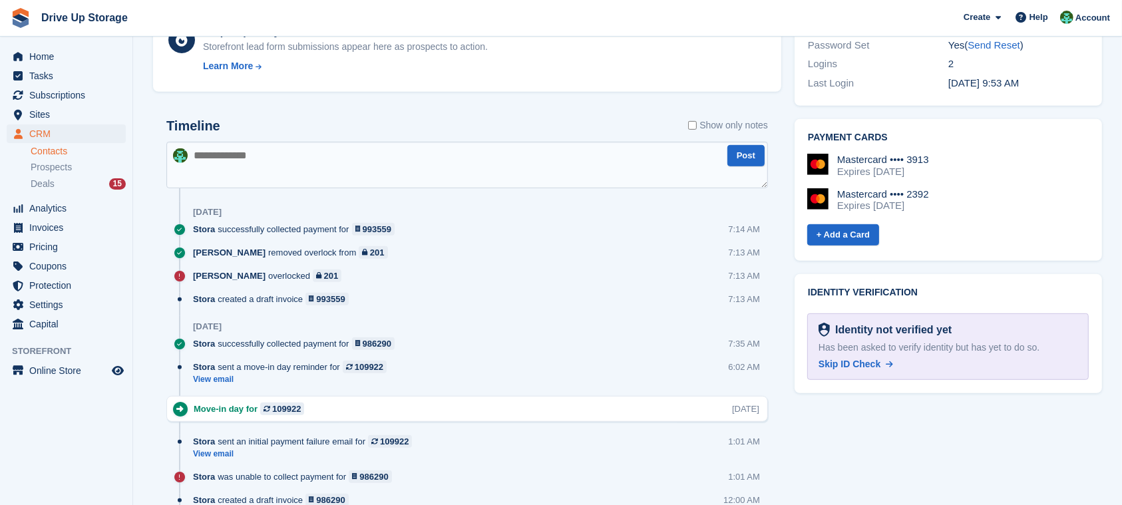
click at [469, 166] on textarea at bounding box center [467, 165] width 602 height 47
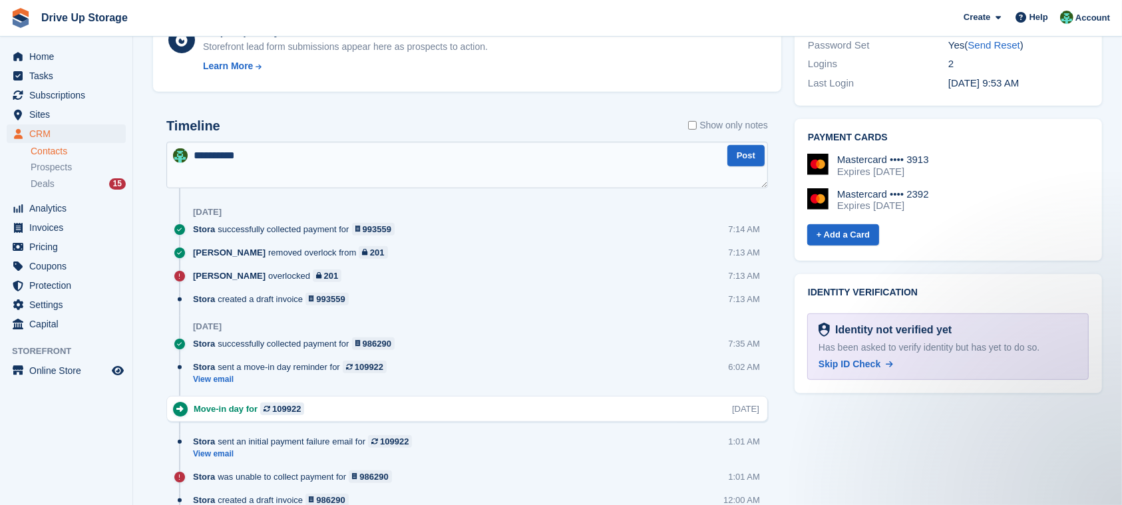
scroll to position [0, 0]
paste textarea "**********"
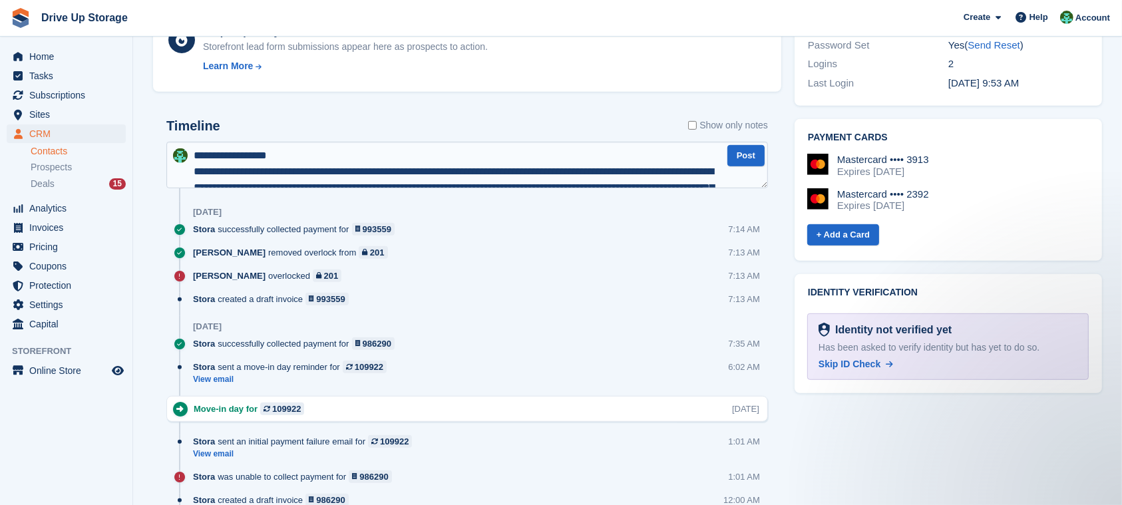
scroll to position [71, 0]
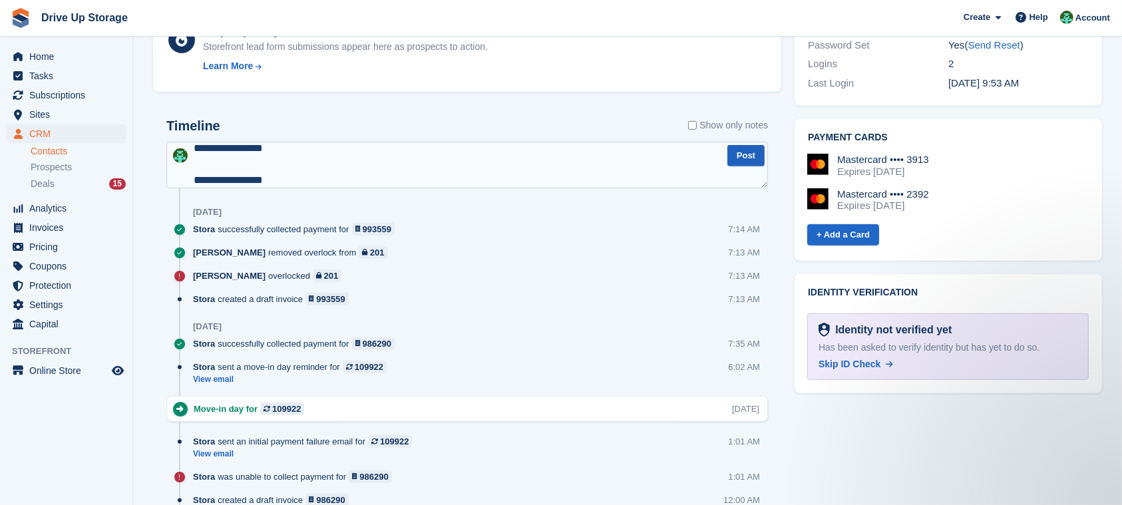
type textarea "**********"
click at [761, 151] on button "Post" at bounding box center [745, 156] width 37 height 22
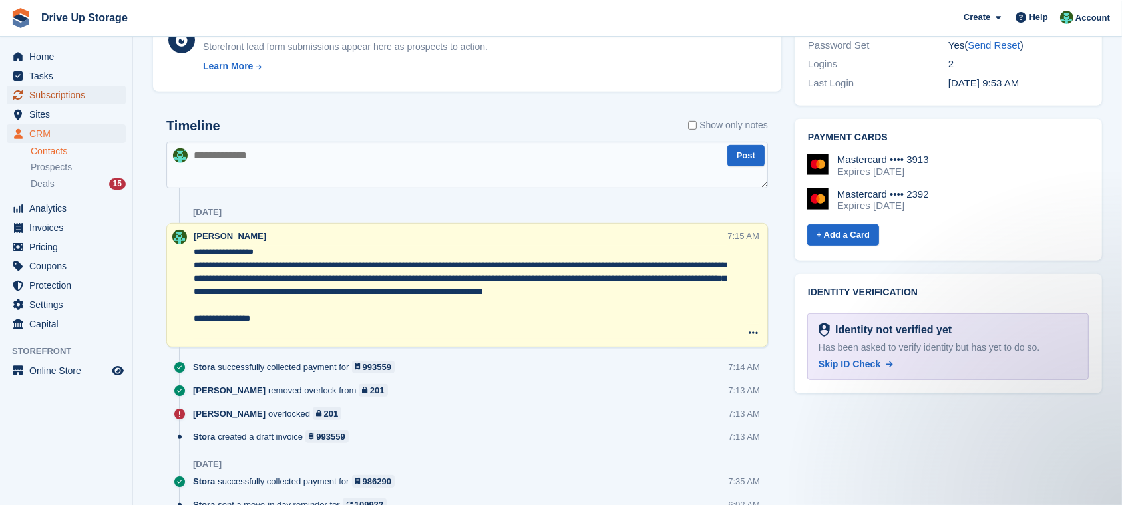
click at [38, 94] on span "Subscriptions" at bounding box center [69, 95] width 80 height 19
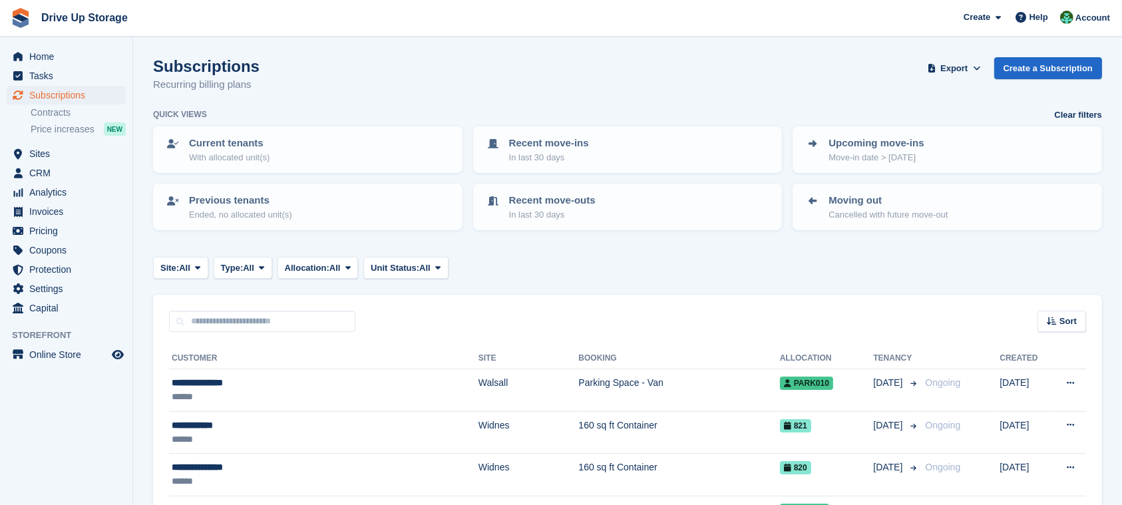
click at [213, 309] on div "Sort Sort by Customer name Date created Move in date Move out date Created (old…" at bounding box center [627, 314] width 949 height 38
click at [226, 318] on input "text" at bounding box center [262, 322] width 186 height 22
type input "*********"
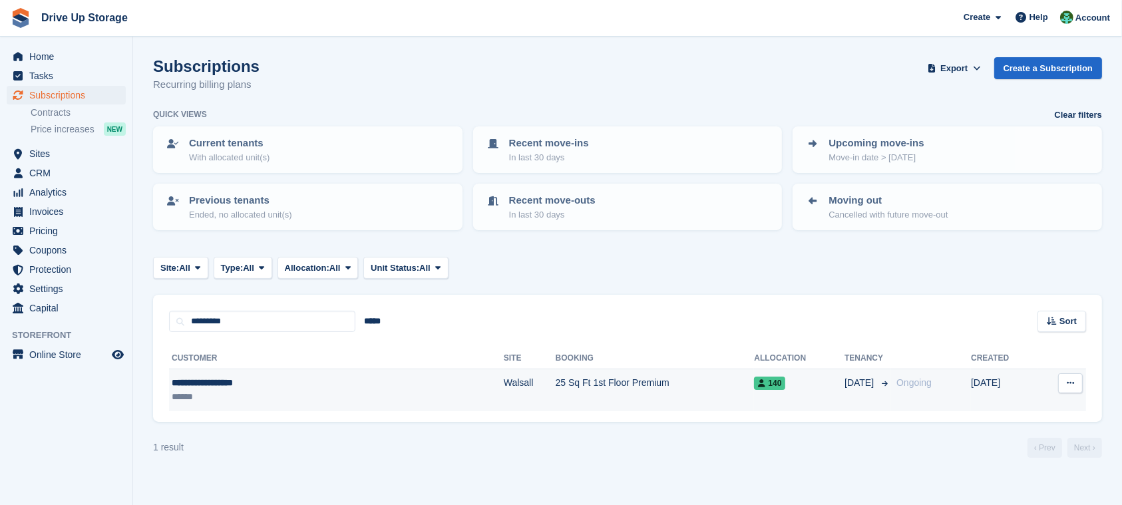
click at [556, 375] on td "25 Sq Ft 1st Floor Premium" at bounding box center [655, 390] width 199 height 42
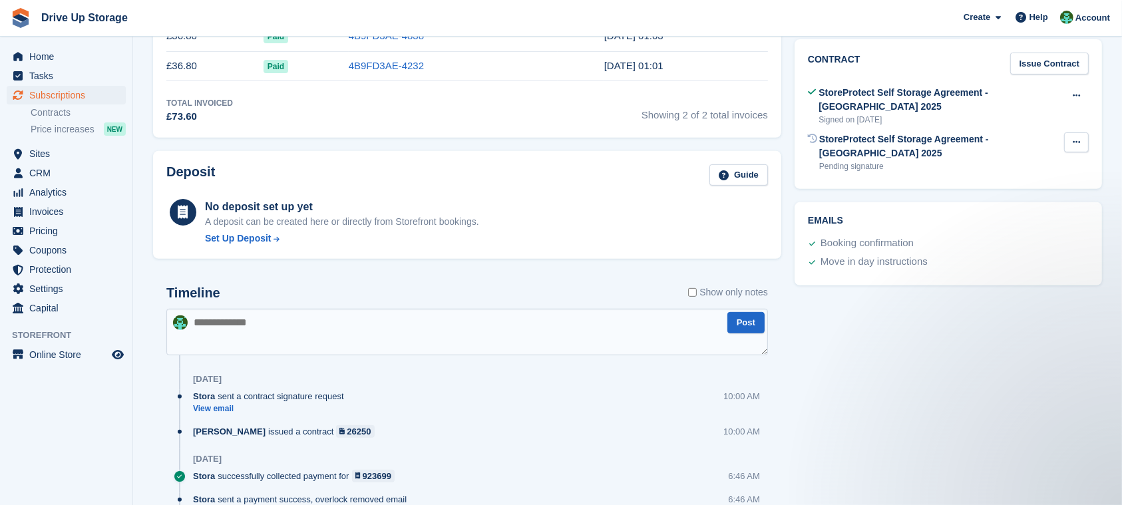
click at [1084, 132] on button at bounding box center [1076, 142] width 25 height 20
click at [1028, 183] on div "Void contract Send reminder" at bounding box center [1025, 177] width 128 height 47
click at [1029, 177] on p "Send reminder" at bounding box center [1025, 185] width 116 height 17
